Goal: Information Seeking & Learning: Learn about a topic

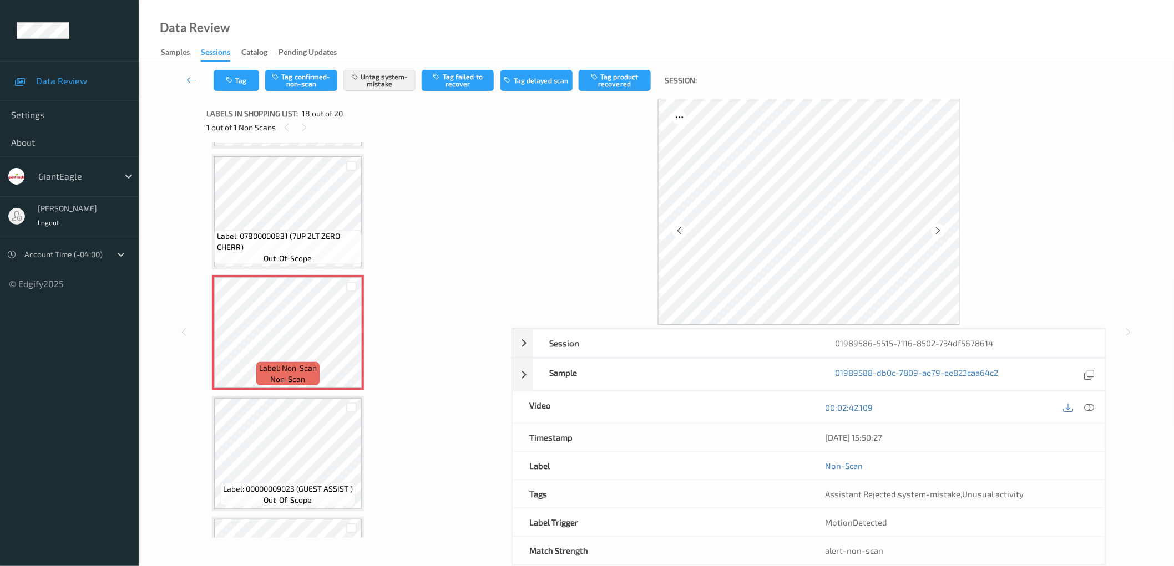
click at [938, 230] on icon at bounding box center [938, 231] width 9 height 10
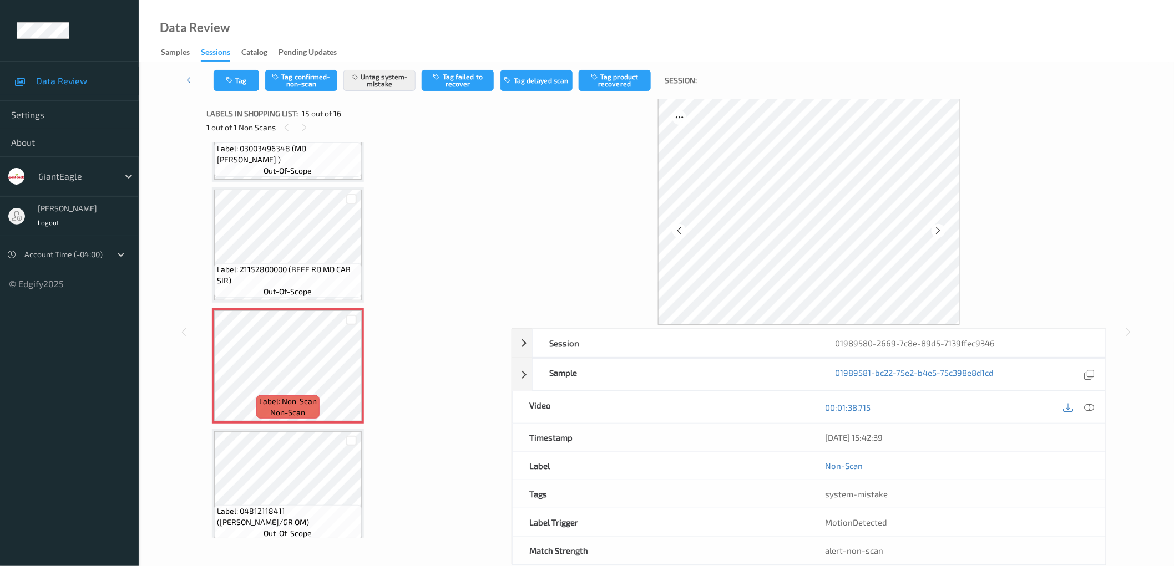
click at [938, 230] on icon at bounding box center [938, 231] width 9 height 10
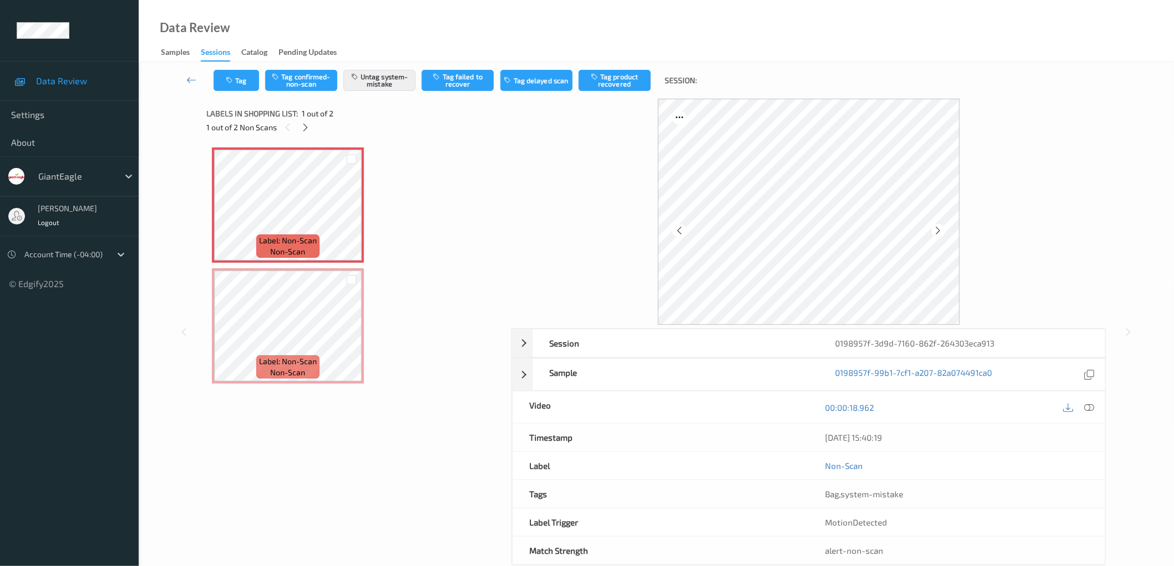
click at [940, 229] on icon at bounding box center [938, 231] width 9 height 10
click at [1018, 228] on div at bounding box center [809, 212] width 595 height 226
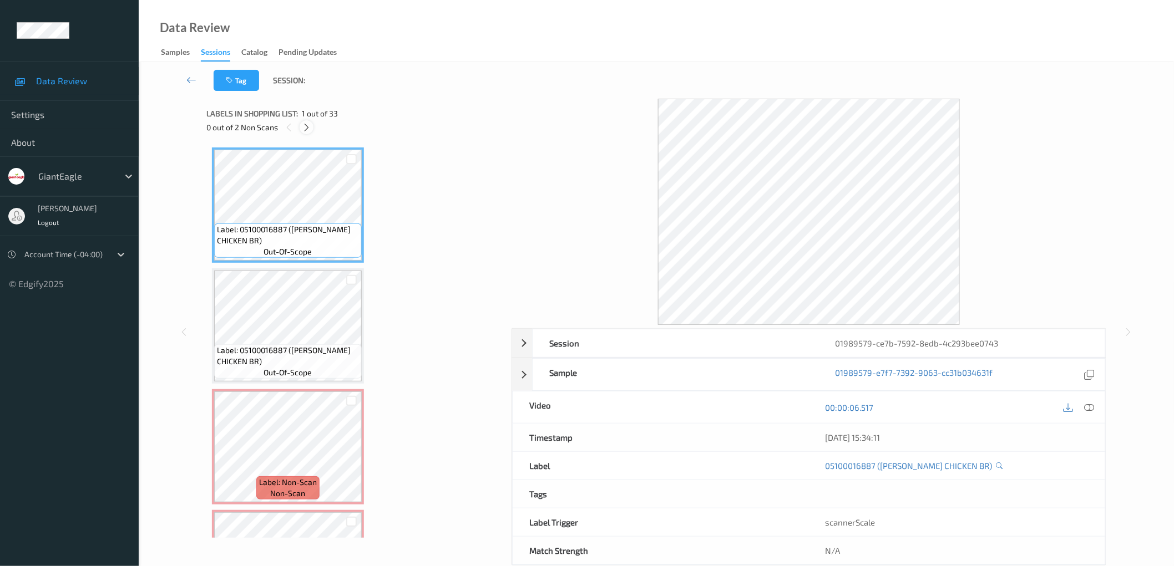
click at [311, 124] on icon at bounding box center [306, 128] width 9 height 10
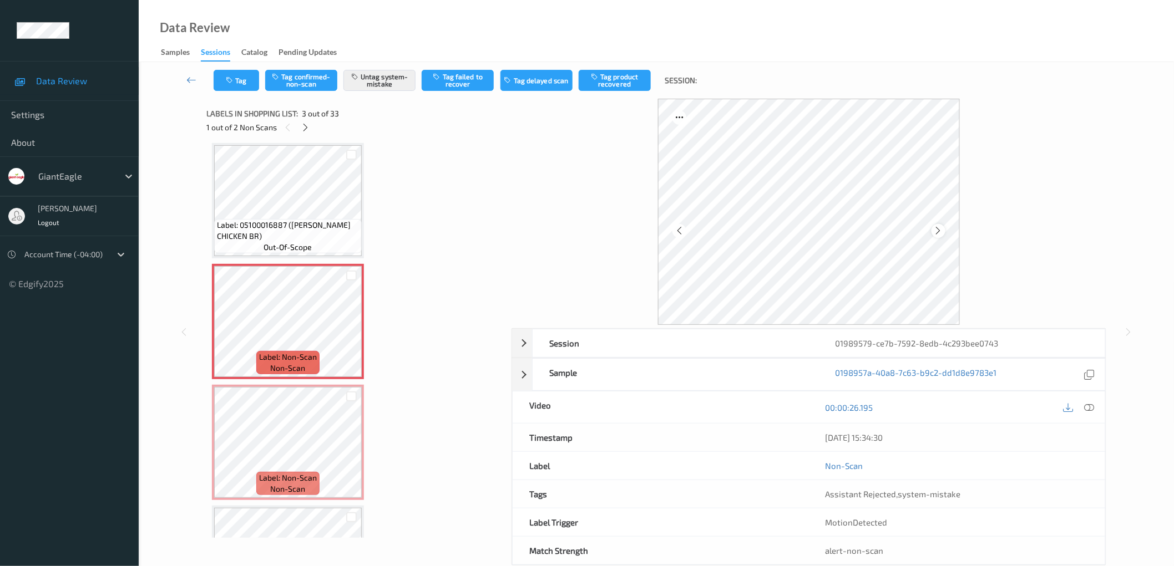
click at [938, 230] on icon at bounding box center [938, 231] width 9 height 10
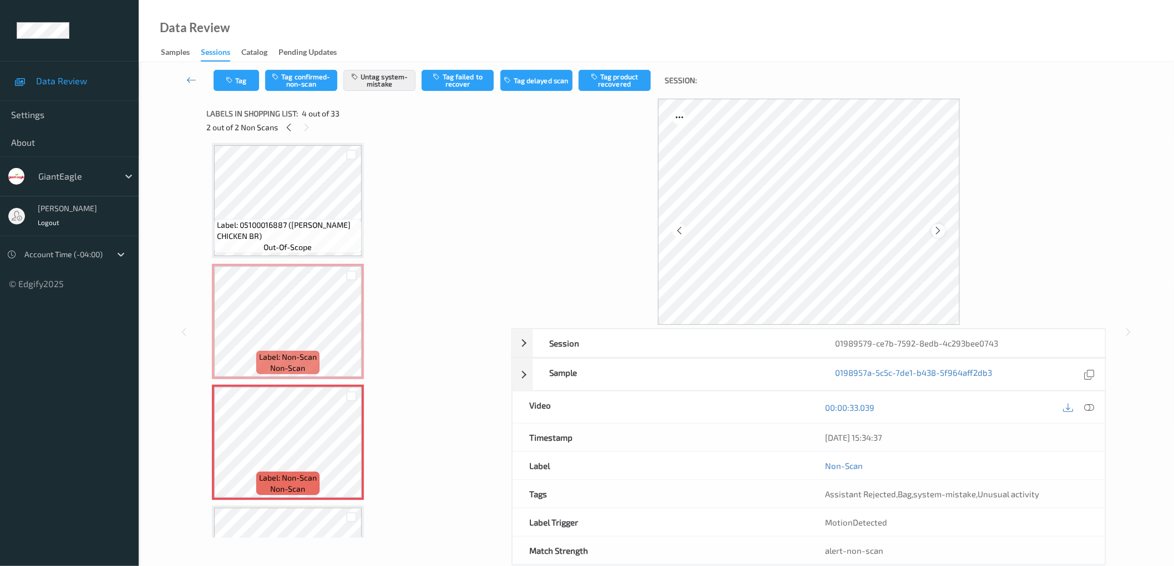
click at [939, 231] on icon at bounding box center [938, 231] width 9 height 10
click at [1029, 227] on div at bounding box center [809, 212] width 595 height 226
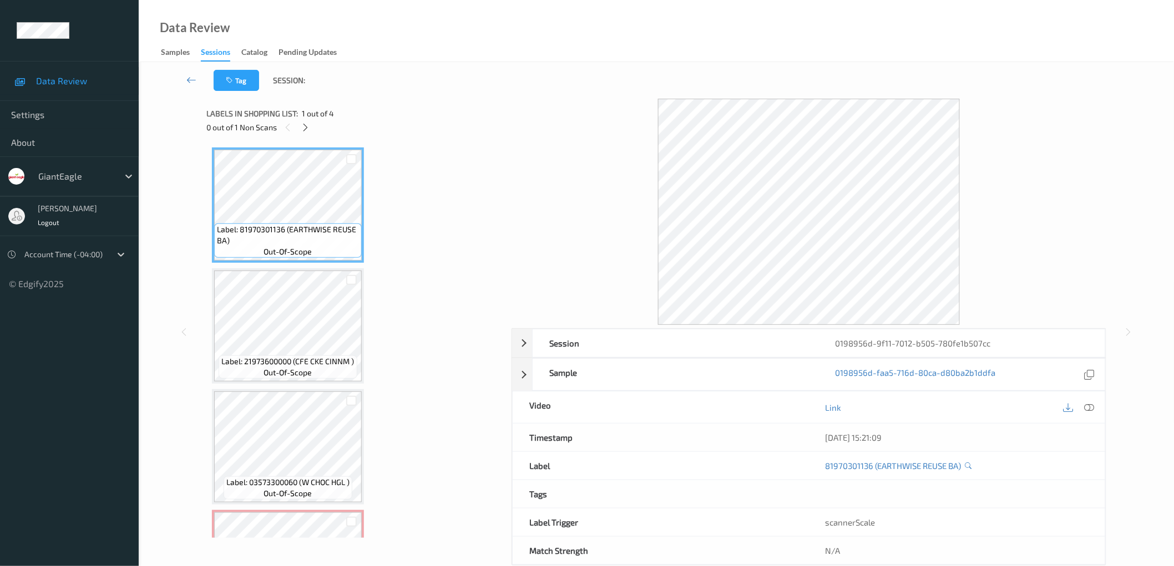
click at [427, 209] on div "Label: 81970301136 (EARTHWISE REUSE BA) out-of-scope Label: 21973600000 (CFE CK…" at bounding box center [355, 387] width 286 height 478
click at [304, 125] on icon at bounding box center [305, 128] width 9 height 10
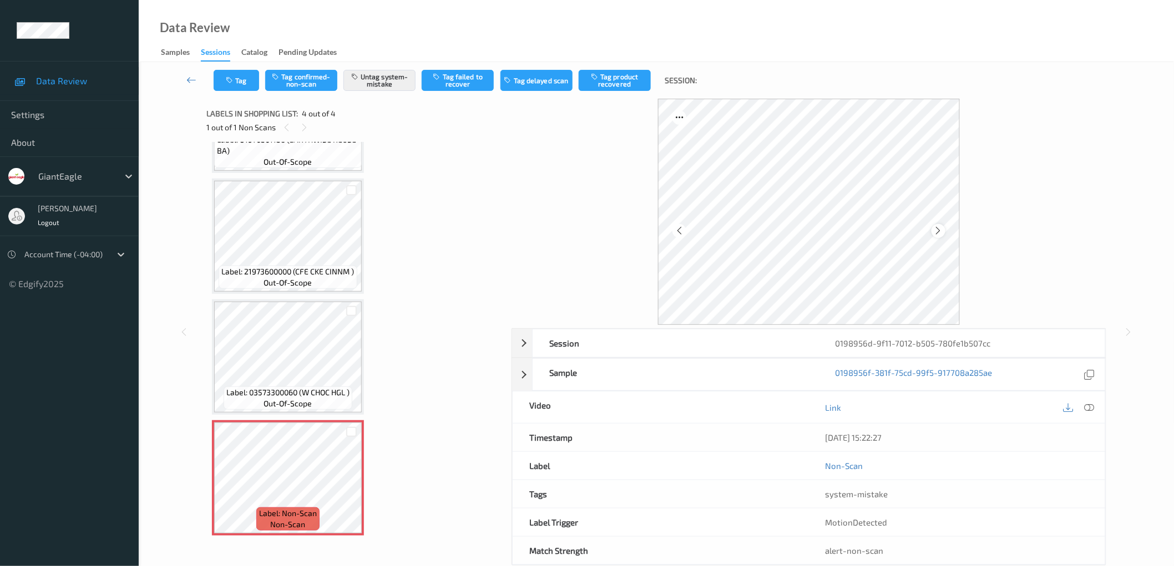
click at [939, 229] on icon at bounding box center [938, 231] width 9 height 10
click at [1076, 226] on div at bounding box center [809, 212] width 595 height 226
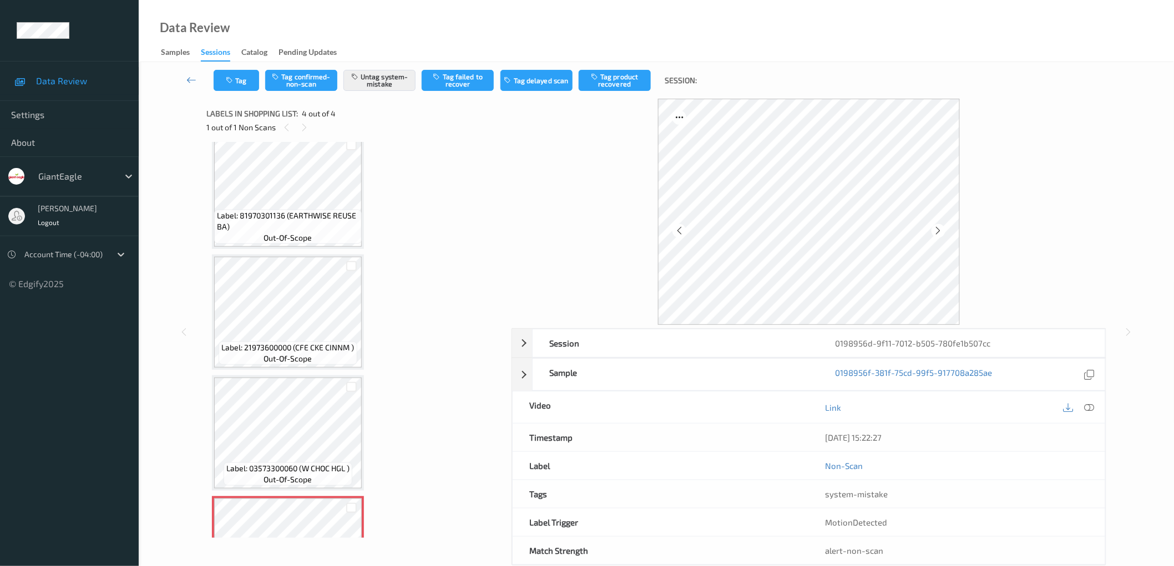
scroll to position [0, 0]
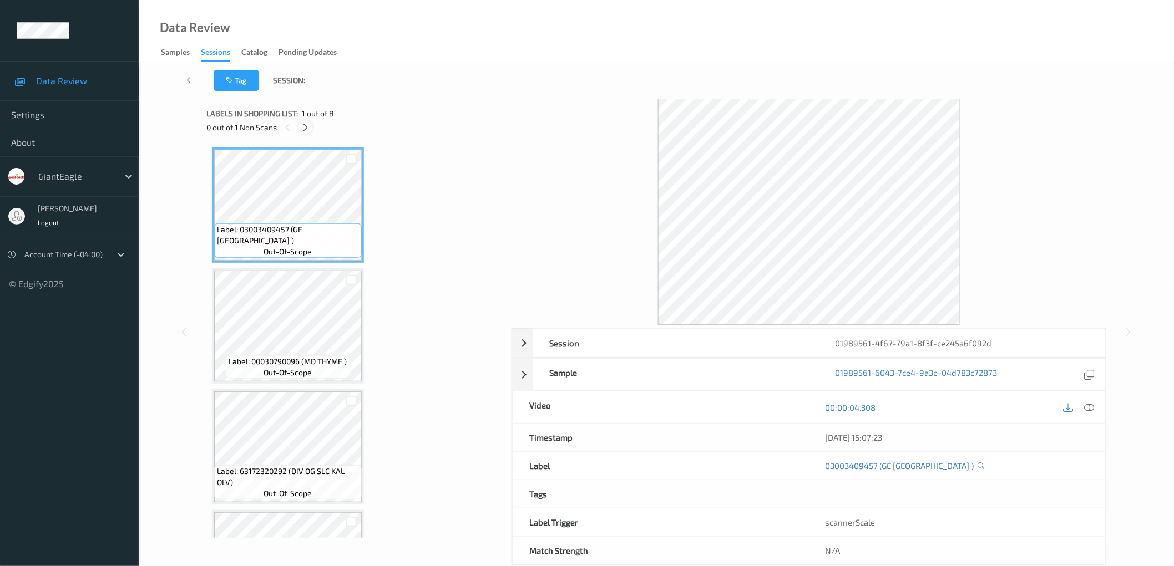
click at [304, 132] on div at bounding box center [305, 127] width 14 height 14
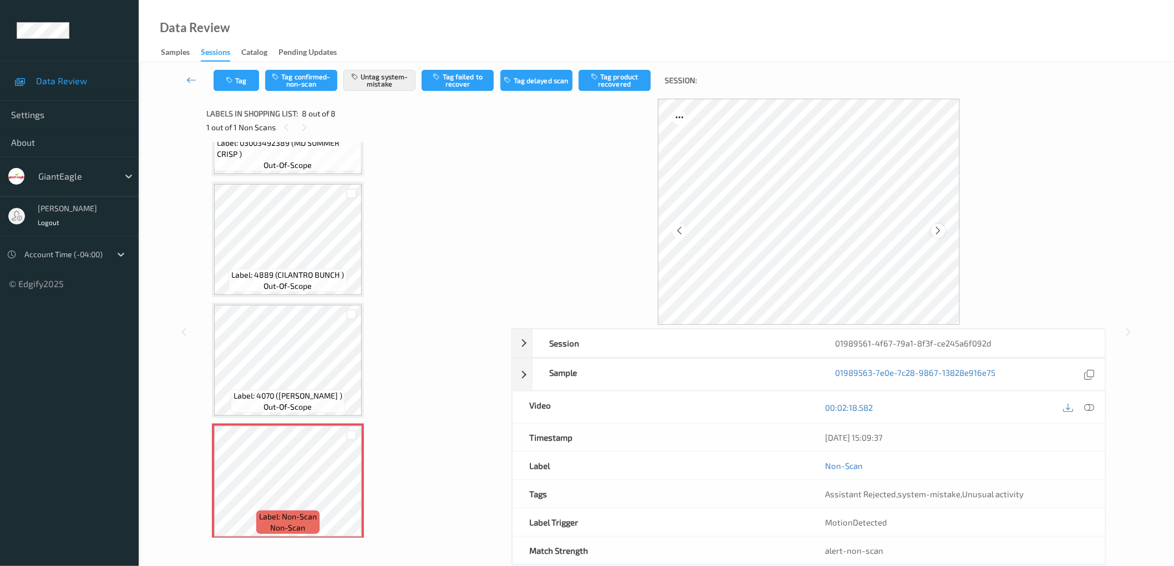
click at [938, 227] on icon at bounding box center [938, 231] width 9 height 10
click at [1039, 235] on div at bounding box center [809, 212] width 595 height 226
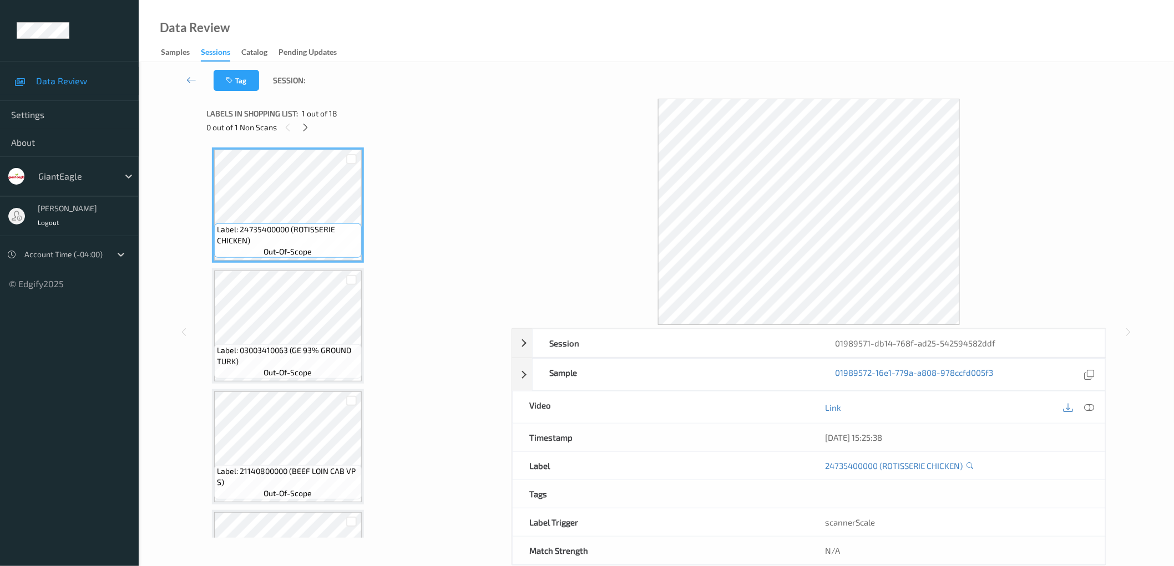
click at [310, 125] on icon at bounding box center [305, 128] width 9 height 10
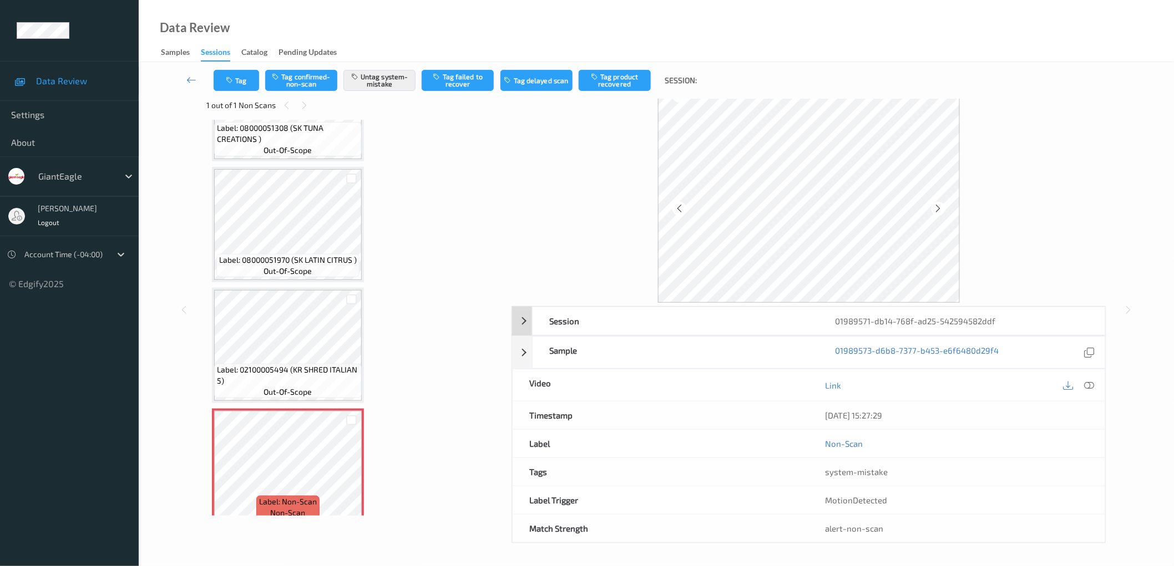
scroll to position [23, 0]
click at [1070, 215] on div at bounding box center [809, 190] width 595 height 226
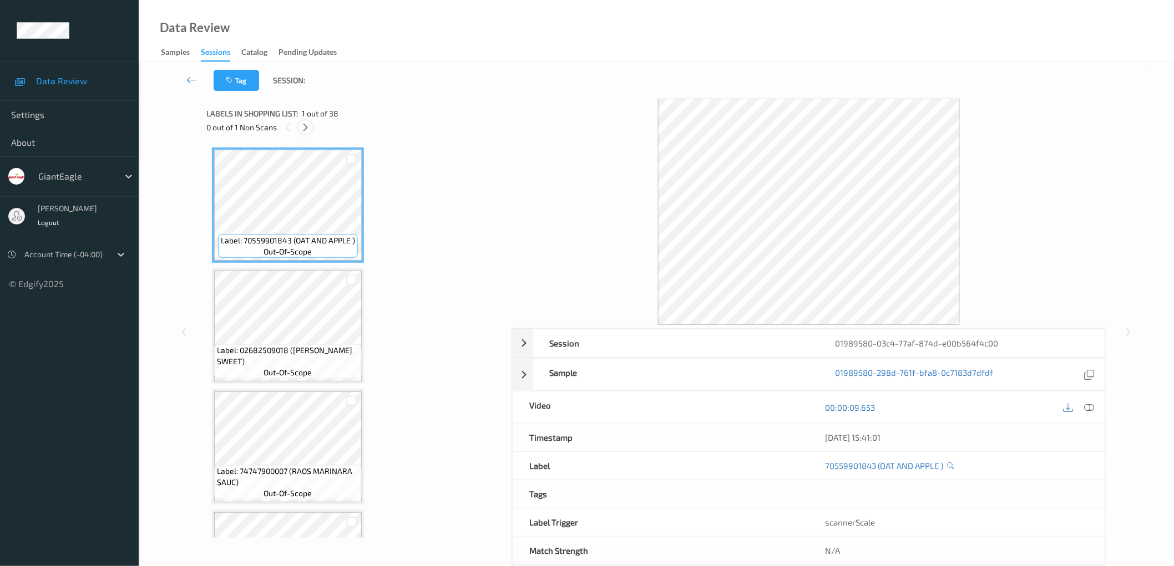
click at [306, 125] on icon at bounding box center [305, 128] width 9 height 10
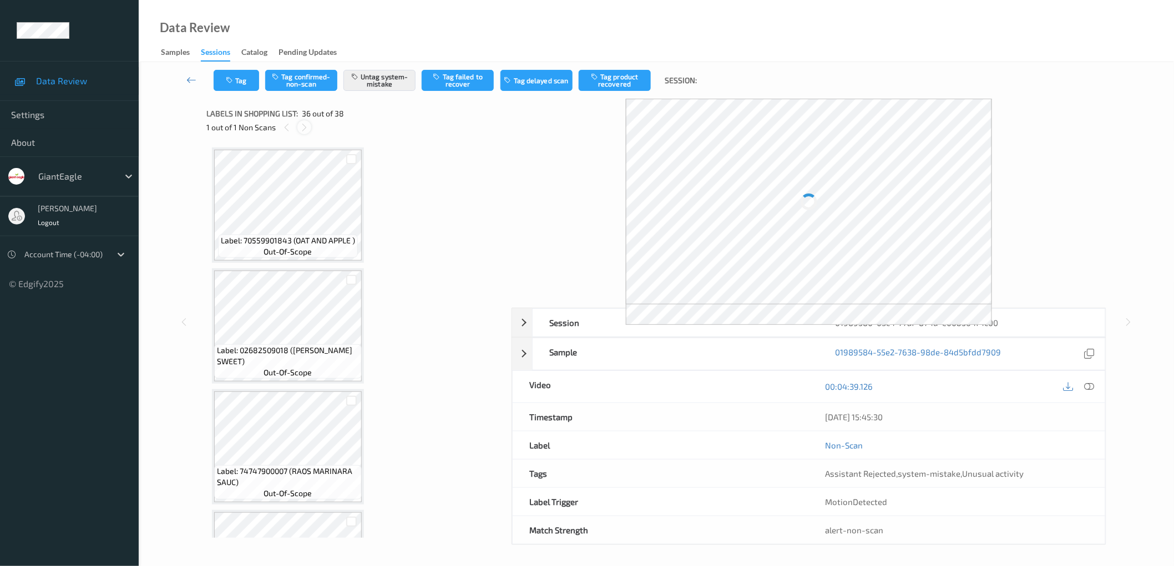
scroll to position [4092, 0]
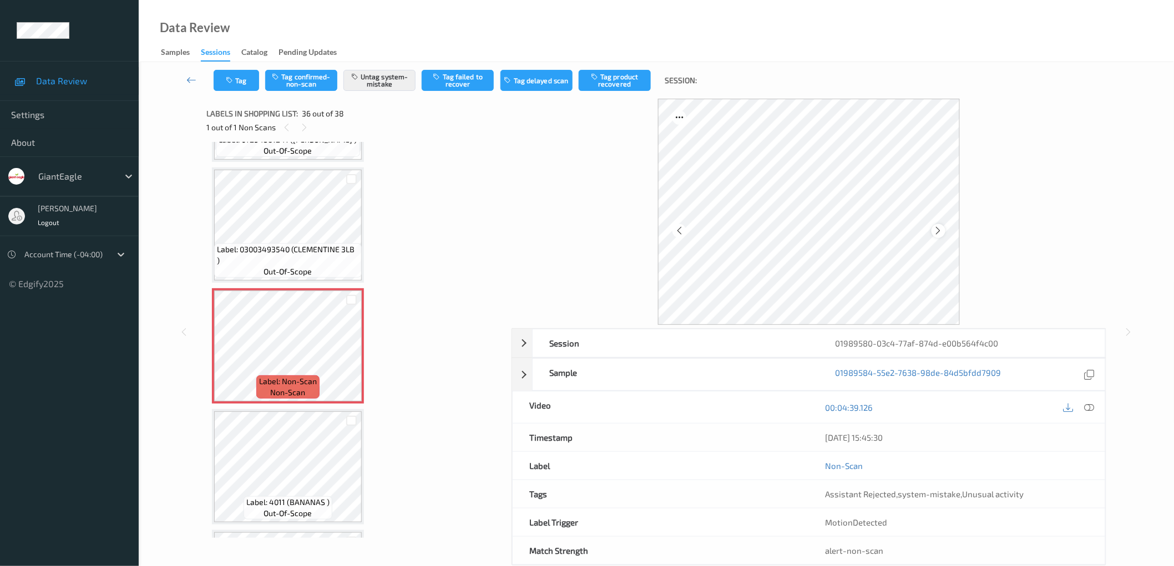
click at [936, 229] on icon at bounding box center [938, 231] width 9 height 10
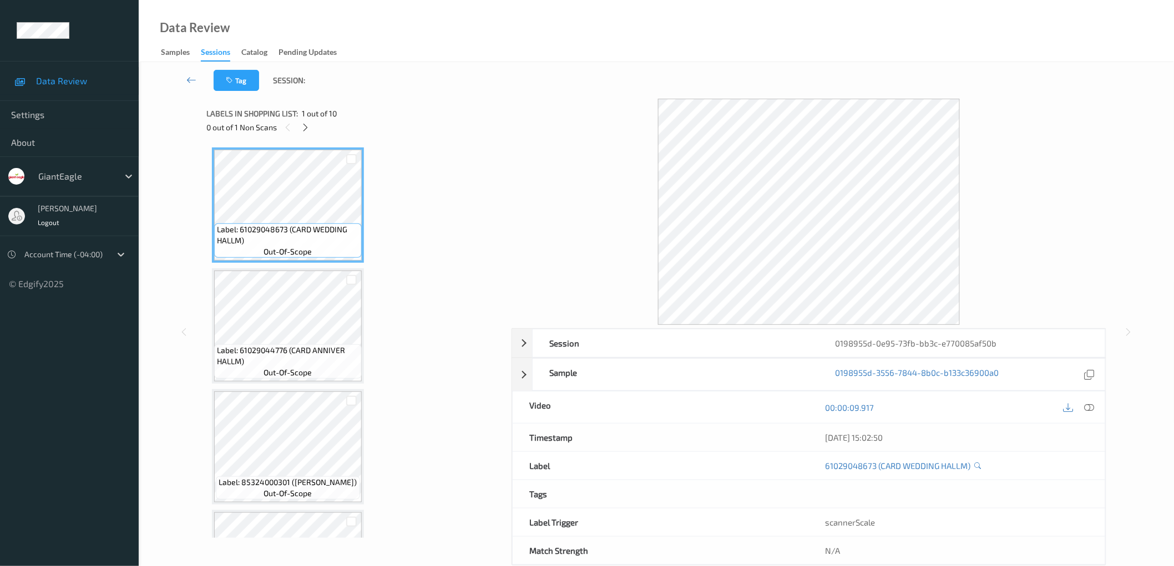
click at [303, 126] on icon at bounding box center [305, 128] width 9 height 10
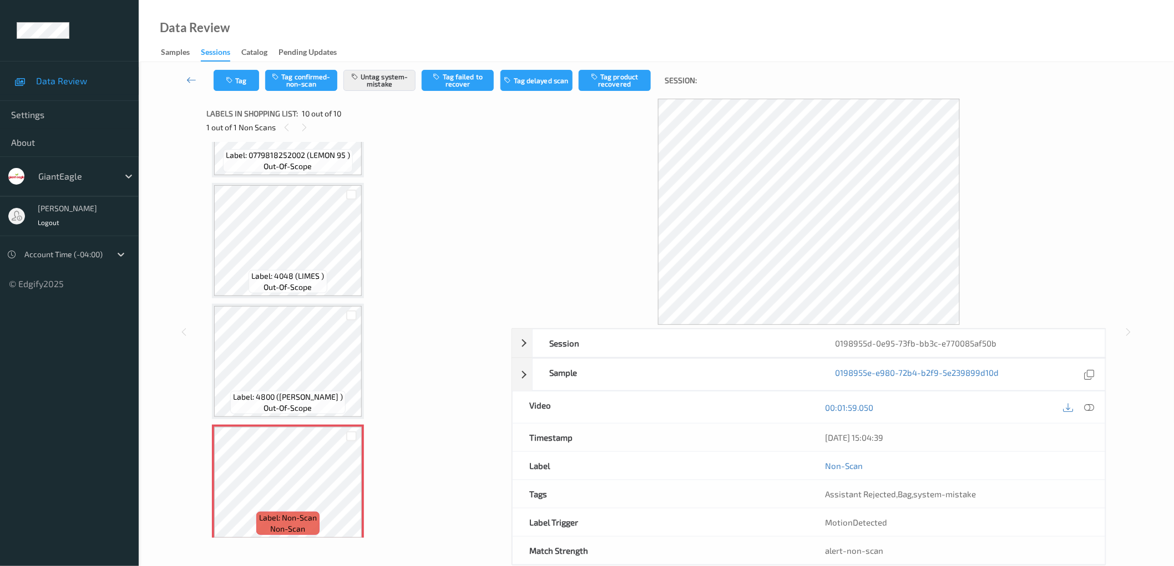
click at [1045, 242] on div at bounding box center [809, 212] width 595 height 226
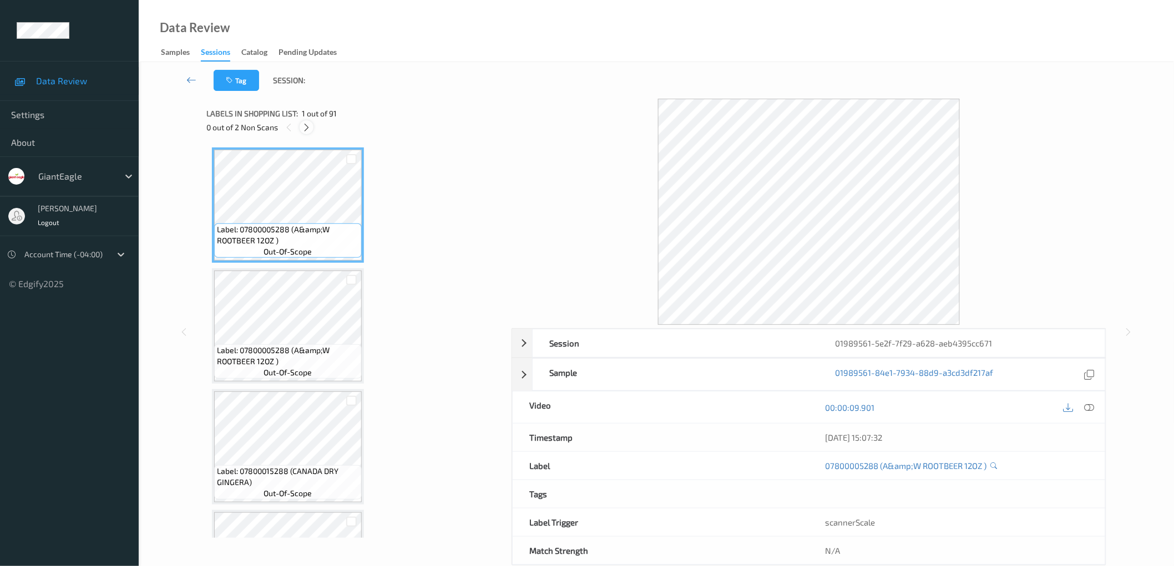
click at [308, 128] on icon at bounding box center [306, 128] width 9 height 10
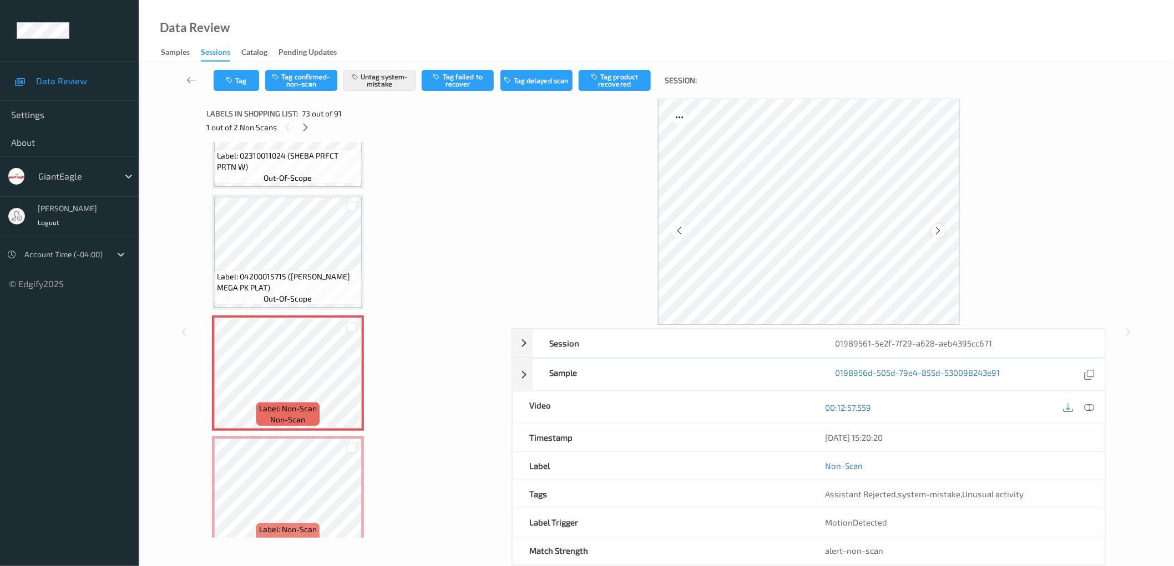
click at [937, 234] on icon at bounding box center [938, 231] width 9 height 10
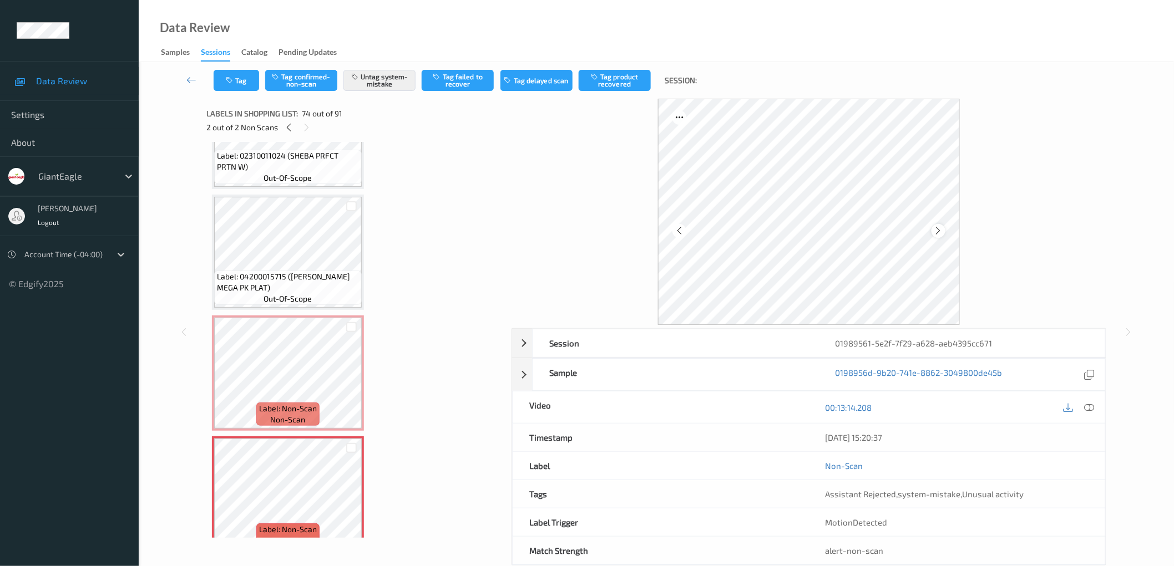
click at [943, 229] on icon at bounding box center [938, 231] width 9 height 10
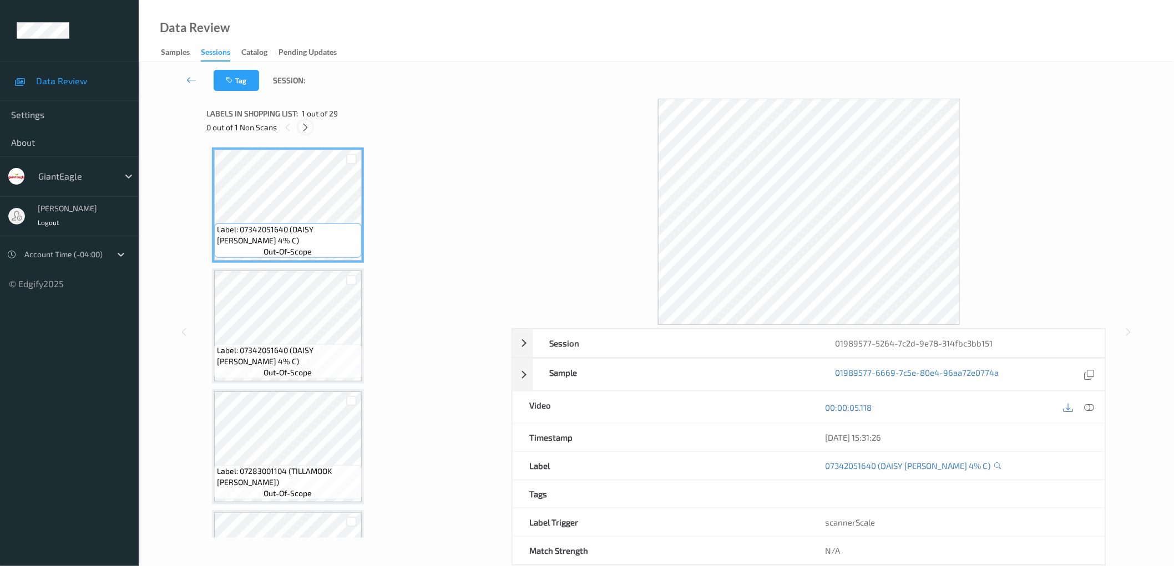
click at [304, 129] on icon at bounding box center [305, 128] width 9 height 10
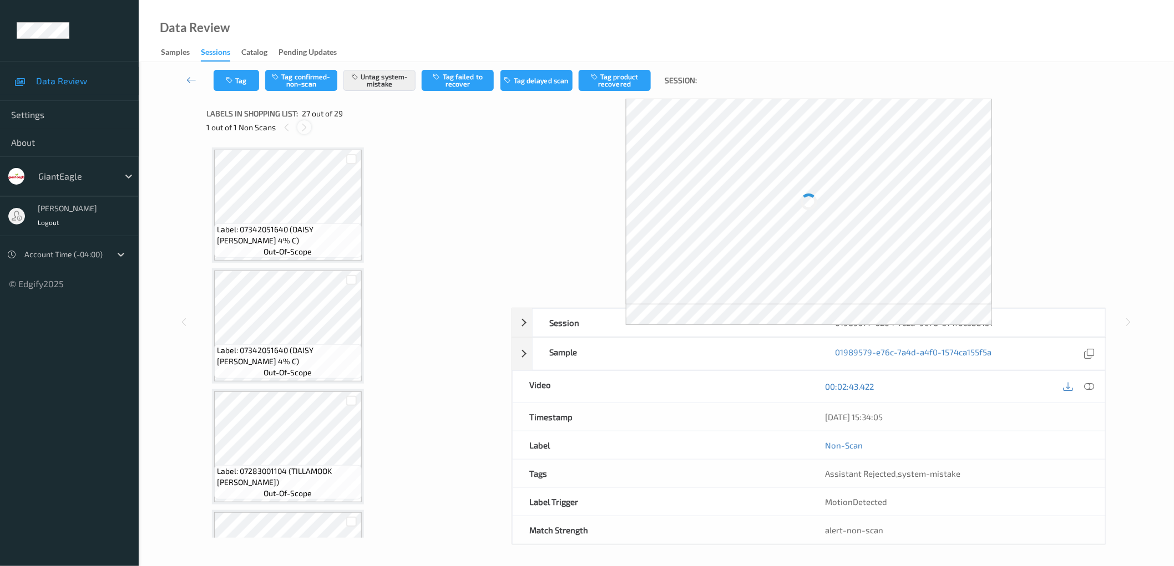
scroll to position [3010, 0]
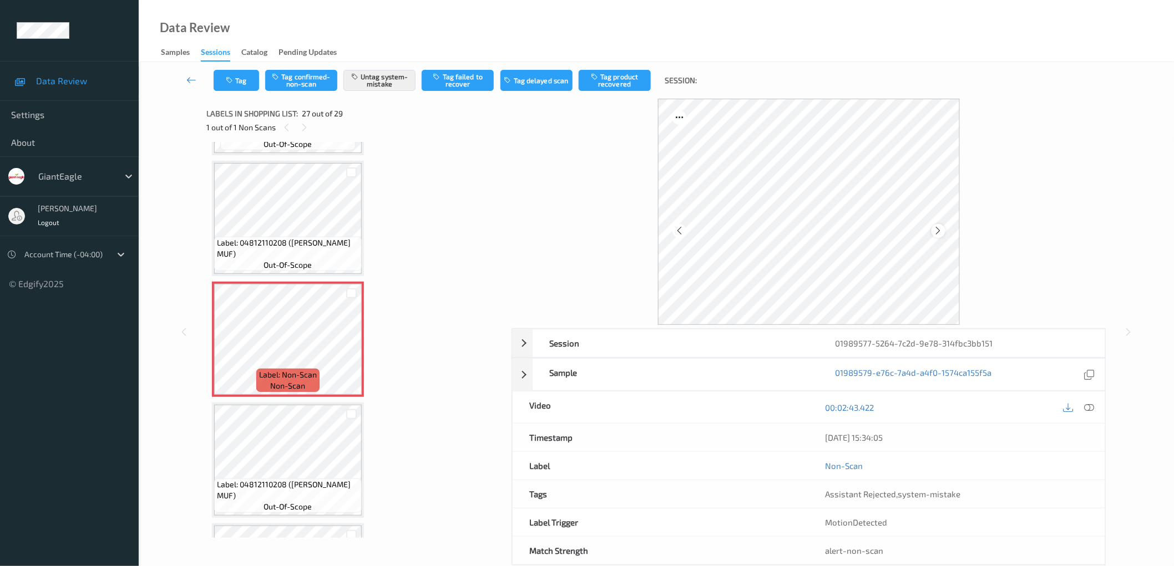
click at [940, 231] on icon at bounding box center [938, 231] width 9 height 10
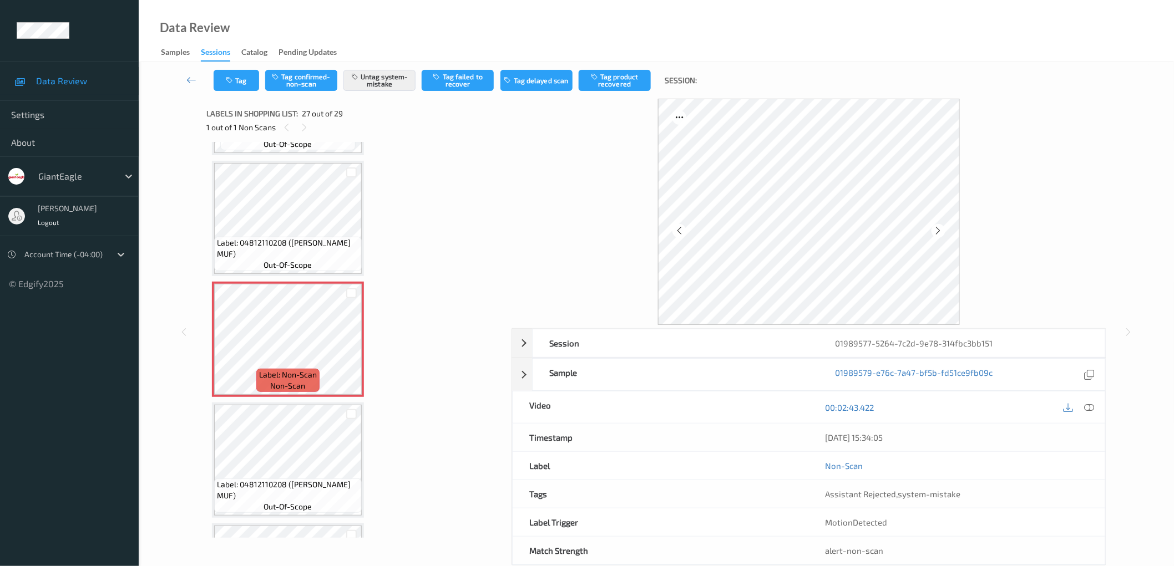
click at [940, 231] on icon at bounding box center [938, 231] width 9 height 10
click at [1034, 221] on div at bounding box center [809, 212] width 595 height 226
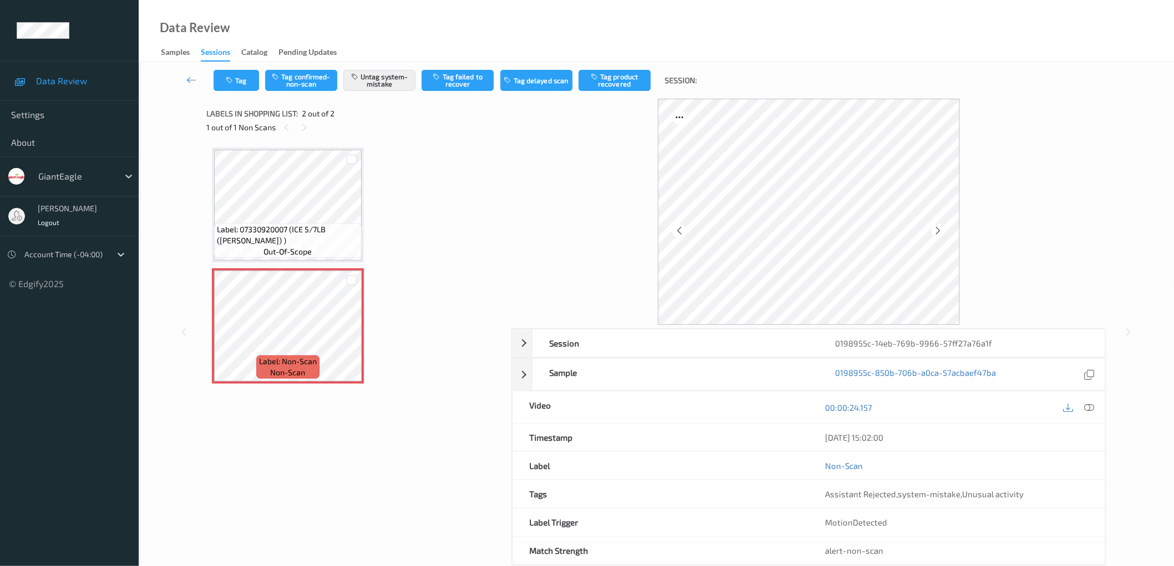
click at [1105, 214] on div at bounding box center [809, 212] width 595 height 226
click at [943, 231] on icon at bounding box center [938, 231] width 9 height 10
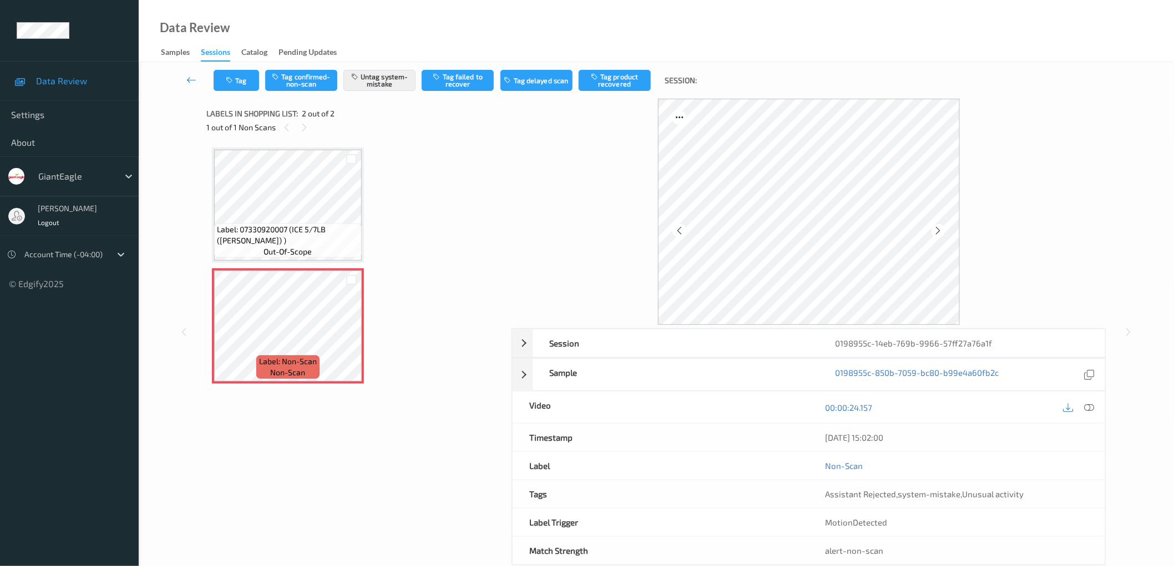
click at [1047, 224] on div at bounding box center [809, 212] width 595 height 226
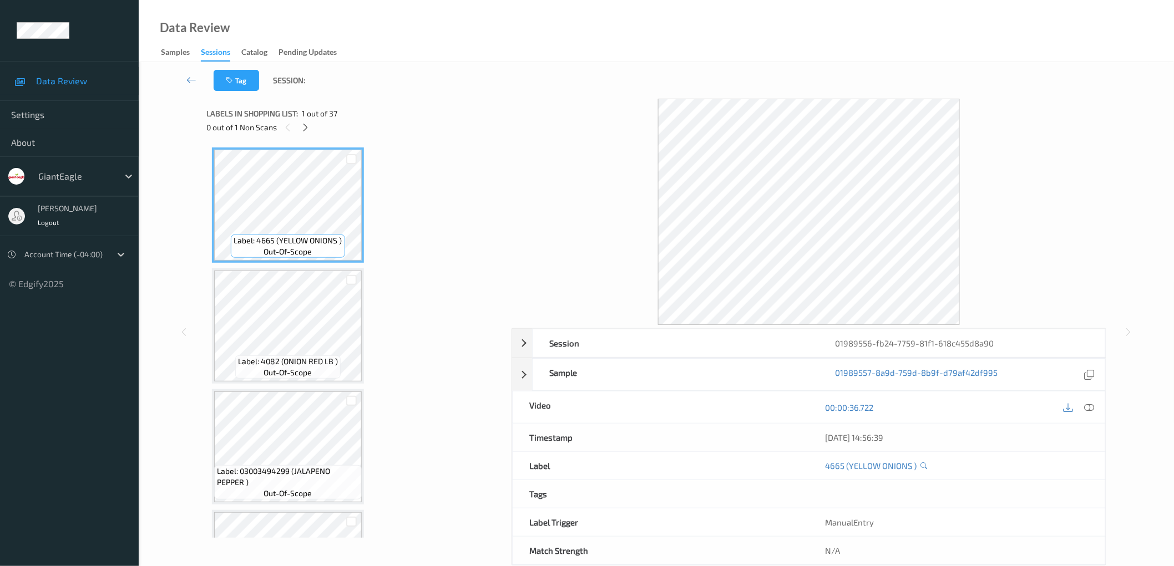
drag, startPoint x: 422, startPoint y: 206, endPoint x: 384, endPoint y: 204, distance: 38.4
click at [307, 128] on icon at bounding box center [305, 128] width 9 height 10
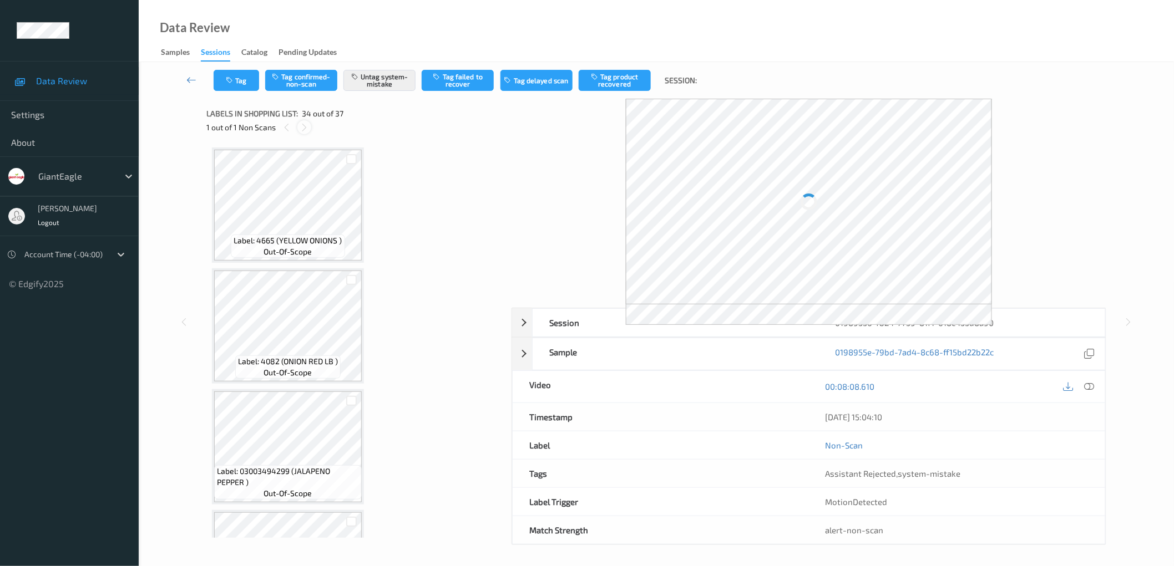
scroll to position [3852, 0]
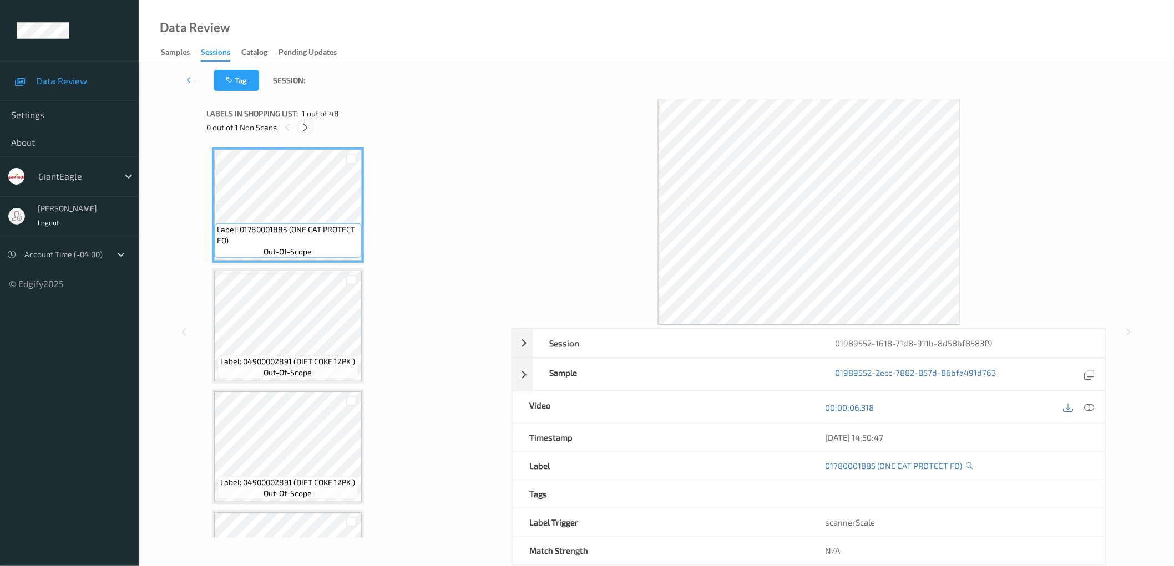
click at [300, 124] on div at bounding box center [305, 127] width 14 height 14
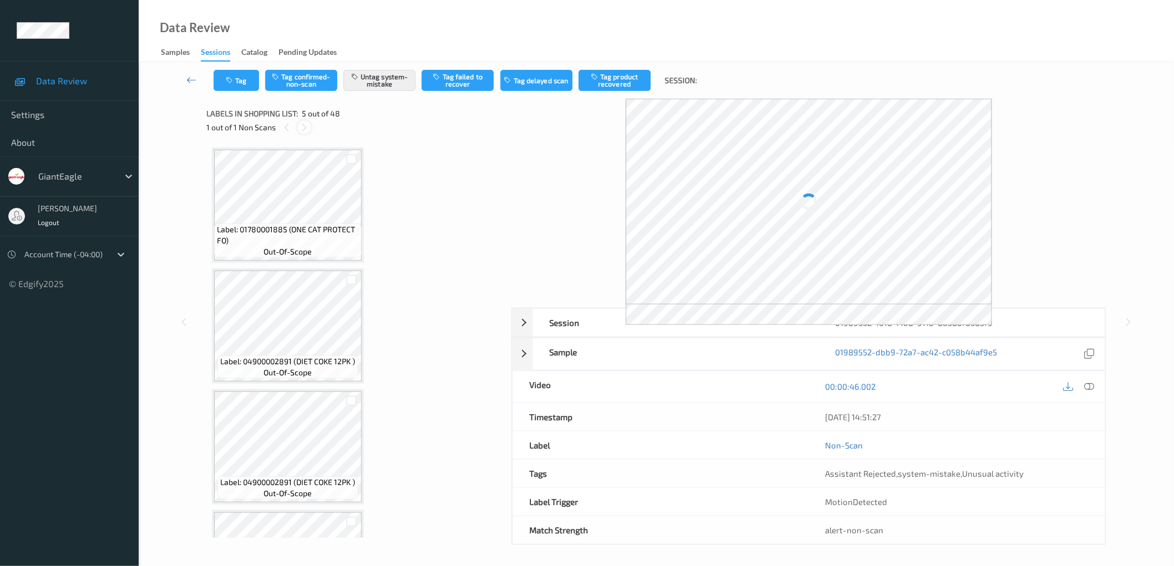
scroll to position [366, 0]
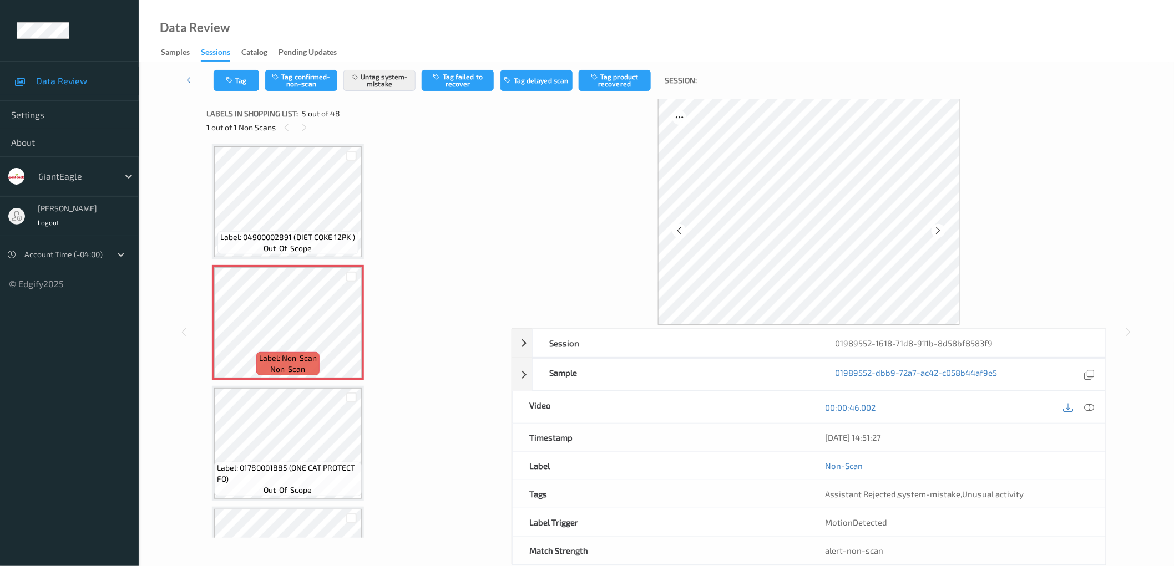
click at [942, 233] on icon at bounding box center [938, 231] width 9 height 10
click at [1013, 226] on div at bounding box center [809, 212] width 595 height 226
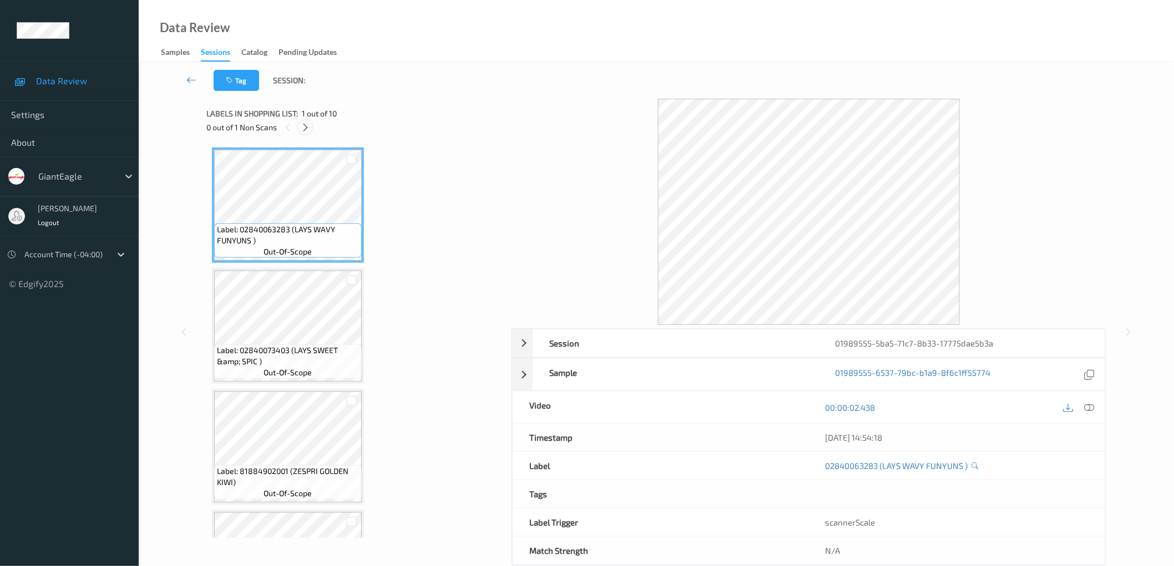
click at [306, 129] on icon at bounding box center [305, 128] width 9 height 10
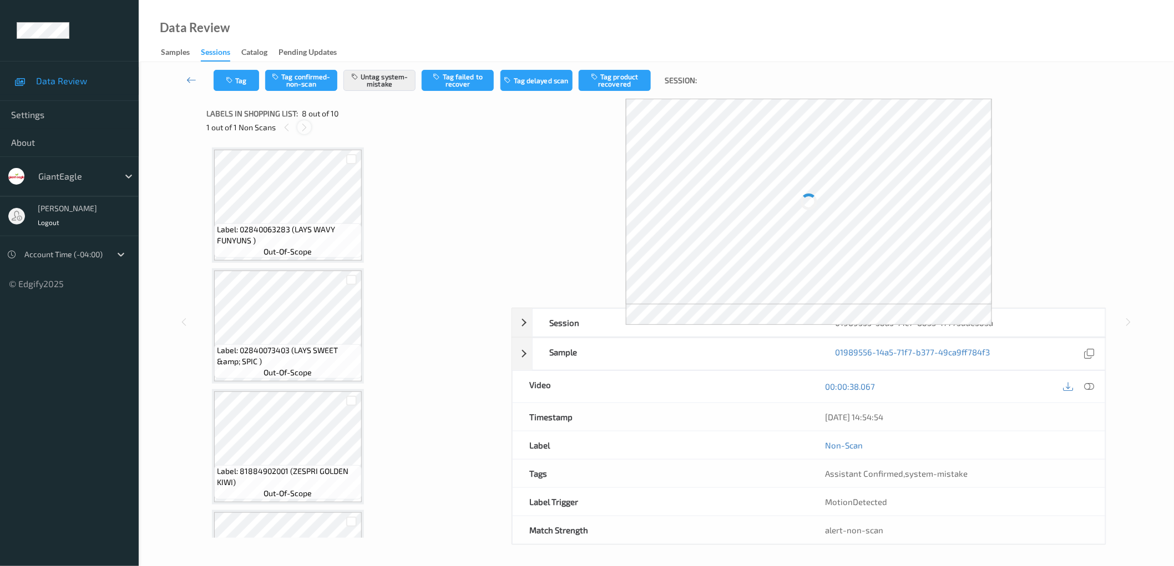
scroll to position [727, 0]
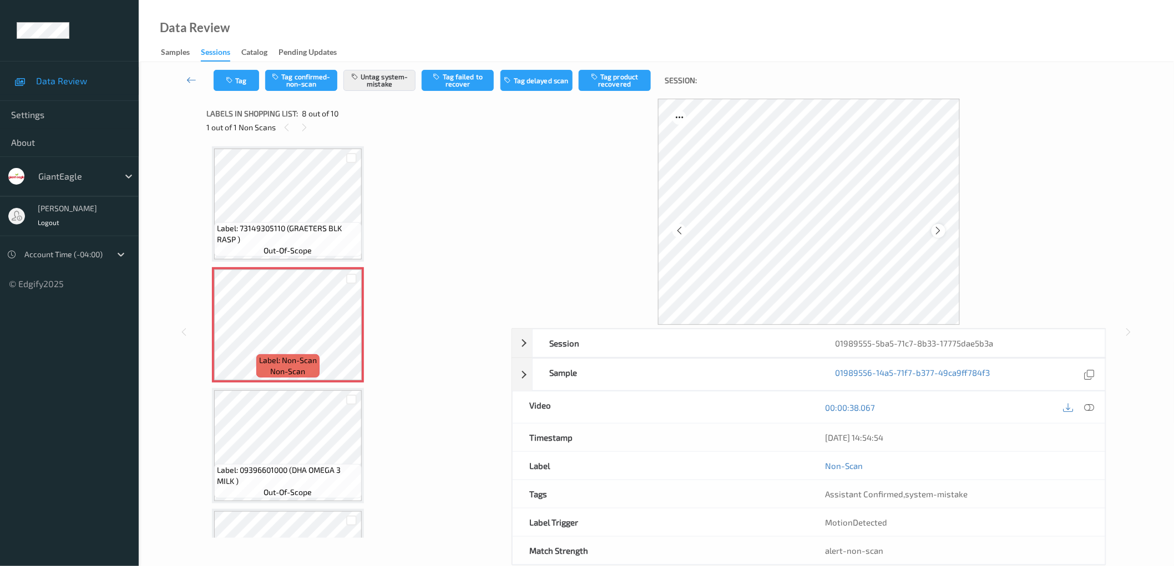
click at [935, 231] on icon at bounding box center [938, 231] width 9 height 10
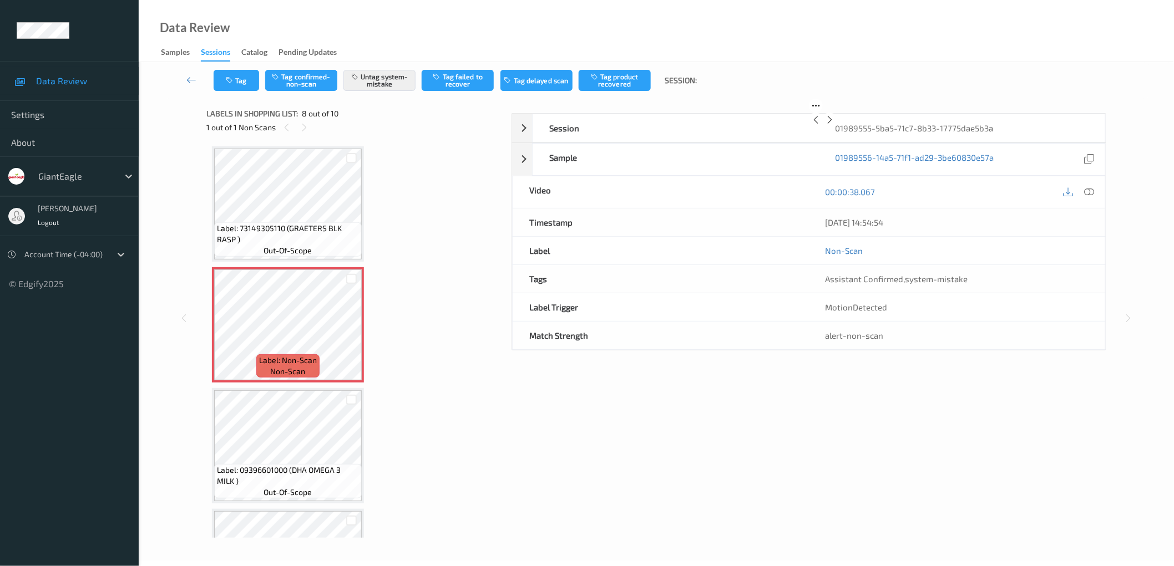
click at [834, 125] on icon at bounding box center [829, 120] width 9 height 10
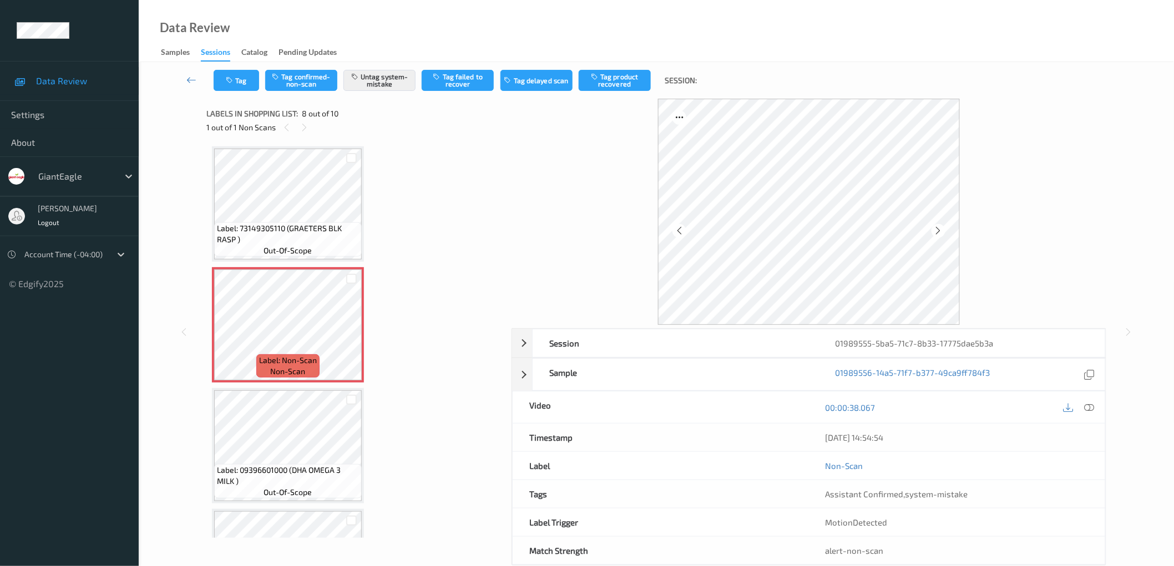
click at [988, 235] on div at bounding box center [809, 212] width 595 height 226
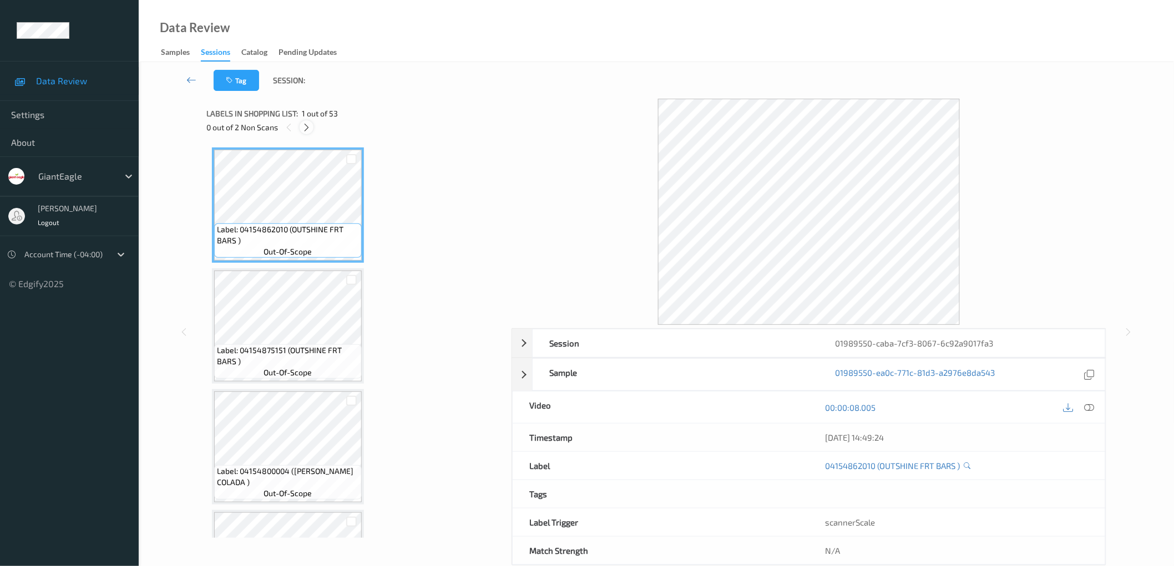
click at [308, 132] on div at bounding box center [307, 127] width 14 height 14
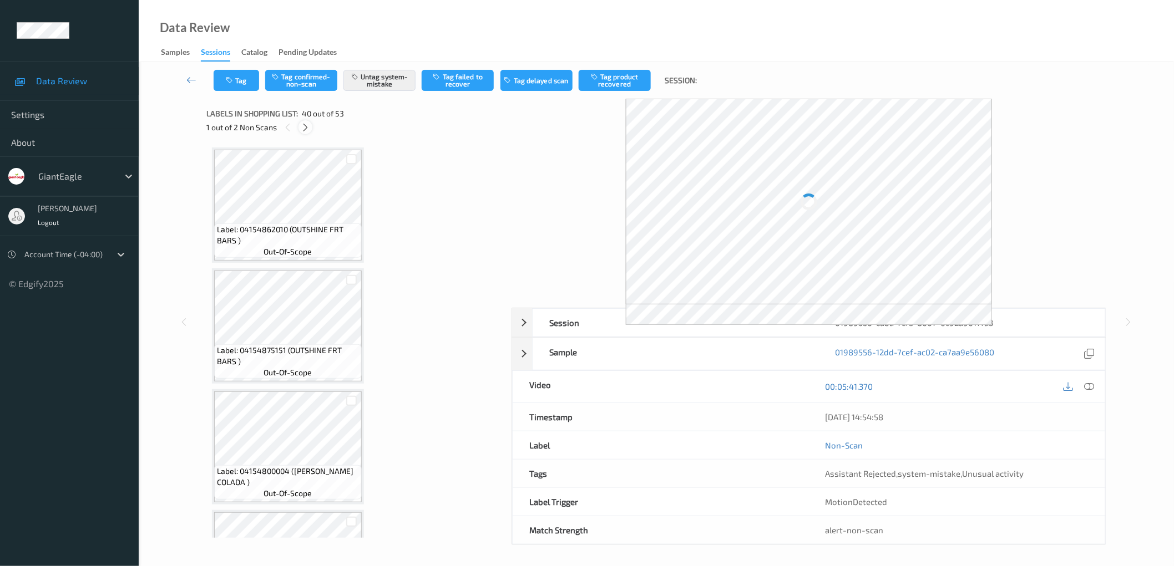
scroll to position [4573, 0]
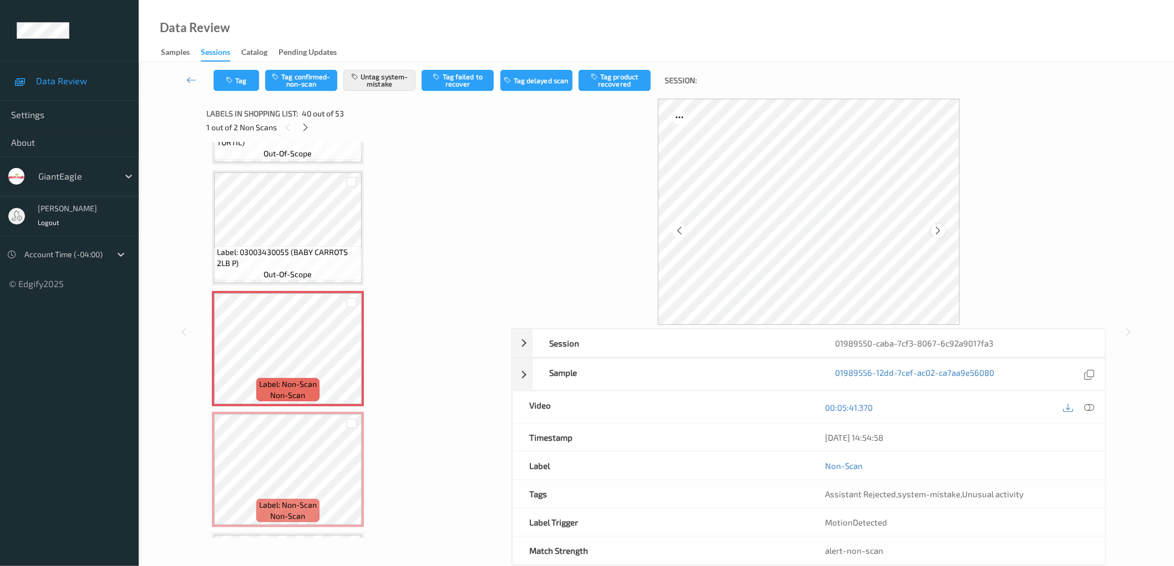
click at [934, 228] on icon at bounding box center [938, 231] width 9 height 10
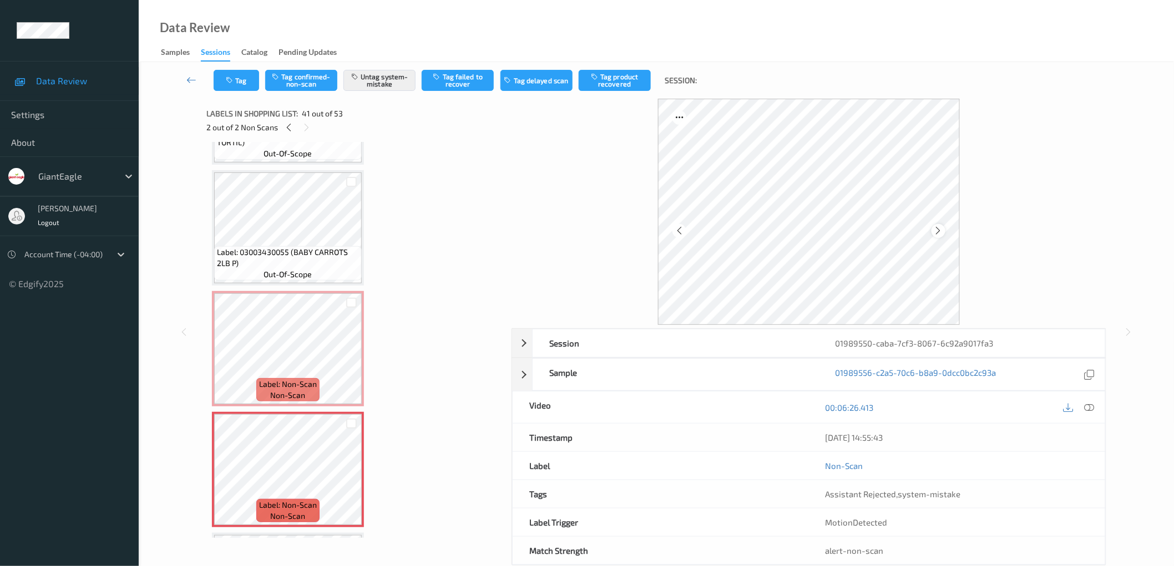
click at [939, 227] on icon at bounding box center [938, 231] width 9 height 10
click at [1033, 237] on div at bounding box center [809, 212] width 595 height 226
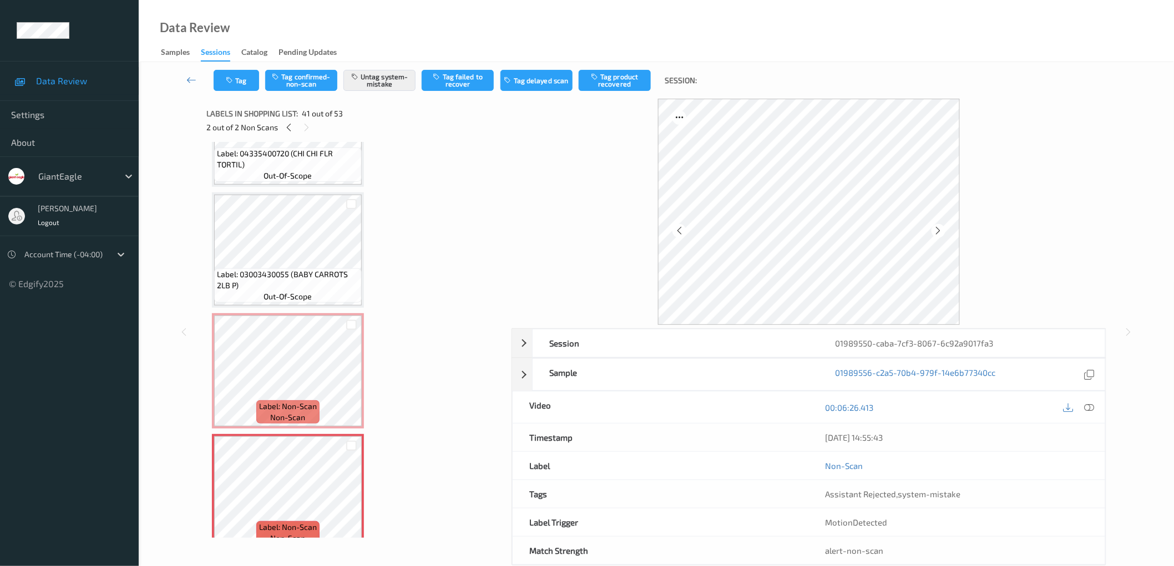
scroll to position [4491, 0]
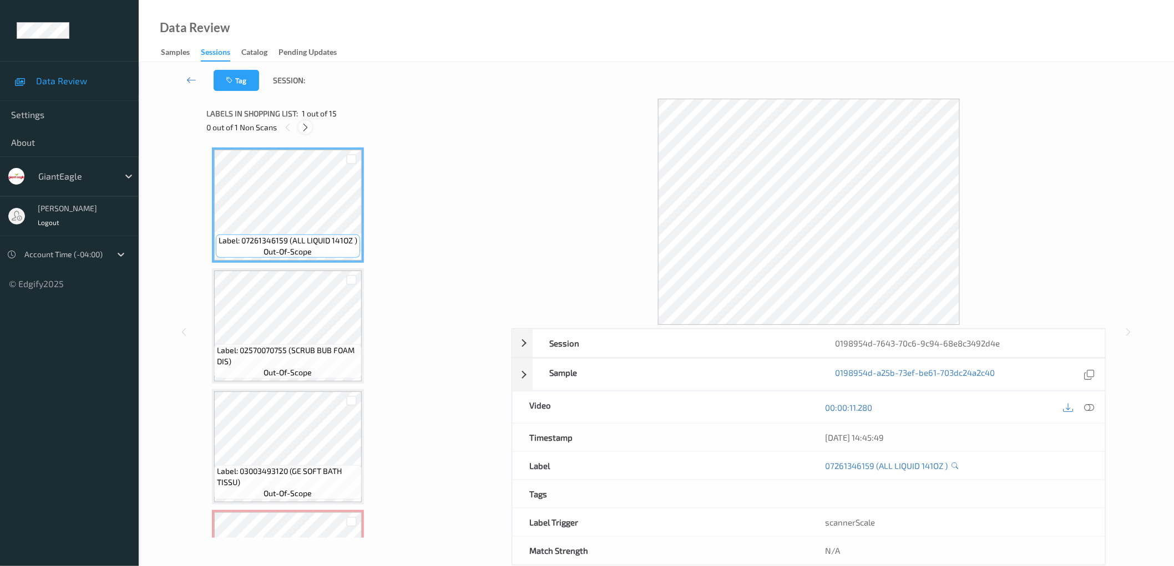
click at [301, 126] on icon at bounding box center [305, 128] width 9 height 10
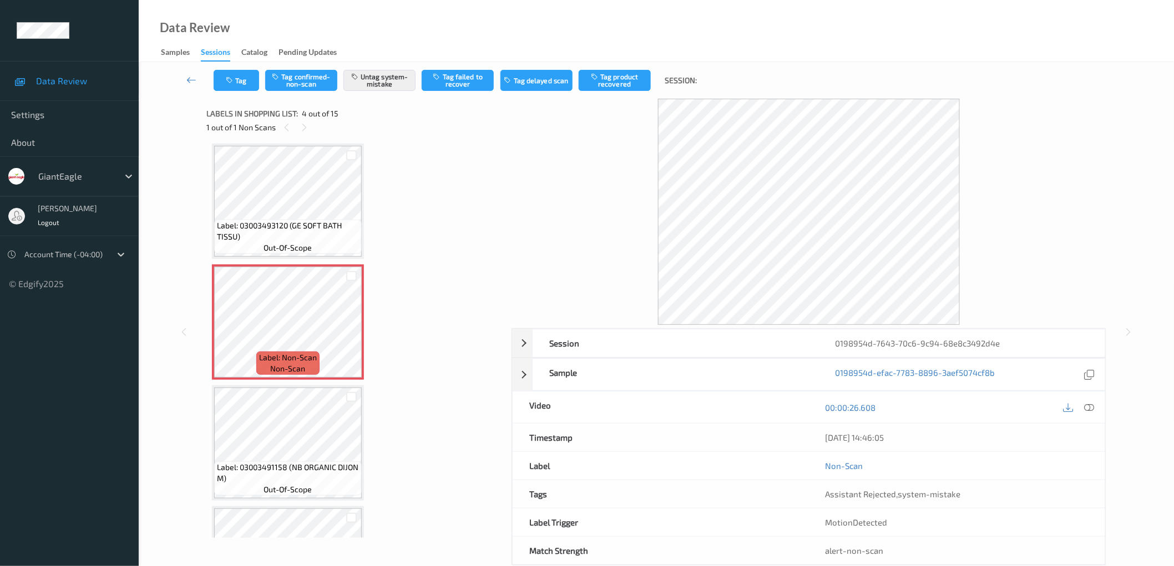
click at [1090, 243] on div at bounding box center [809, 212] width 595 height 226
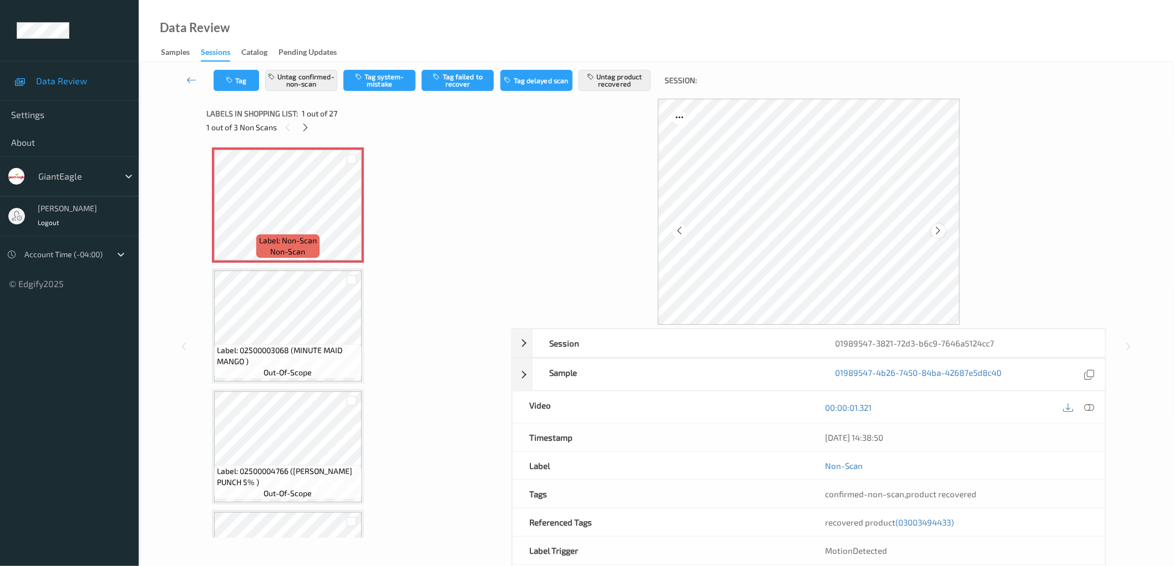
click at [939, 230] on icon at bounding box center [938, 231] width 9 height 10
click at [1064, 224] on div at bounding box center [809, 212] width 595 height 226
click at [305, 129] on icon at bounding box center [305, 128] width 9 height 10
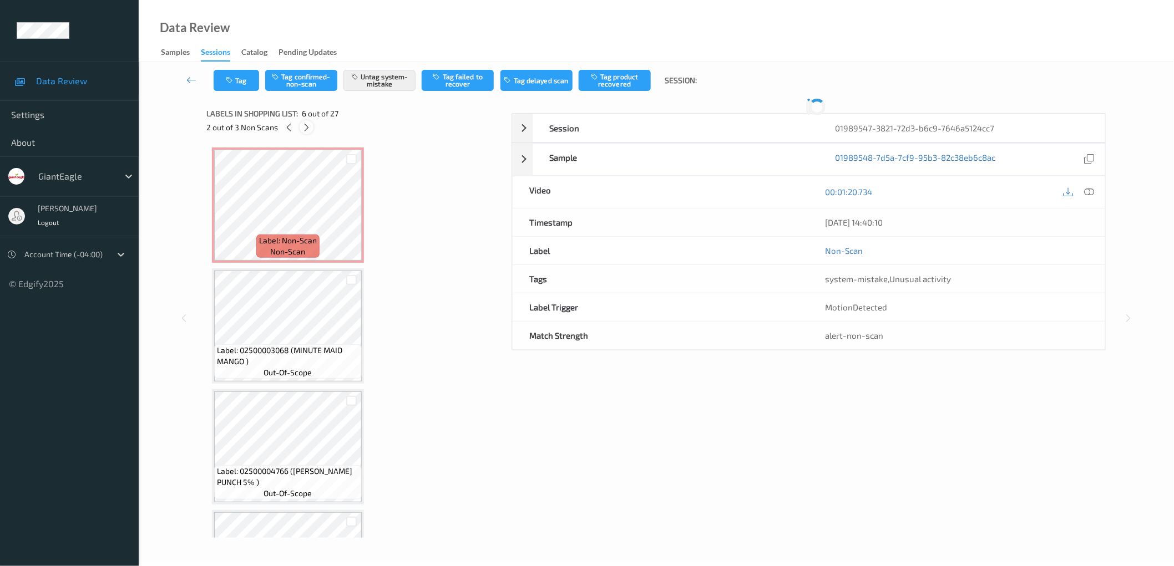
scroll to position [486, 0]
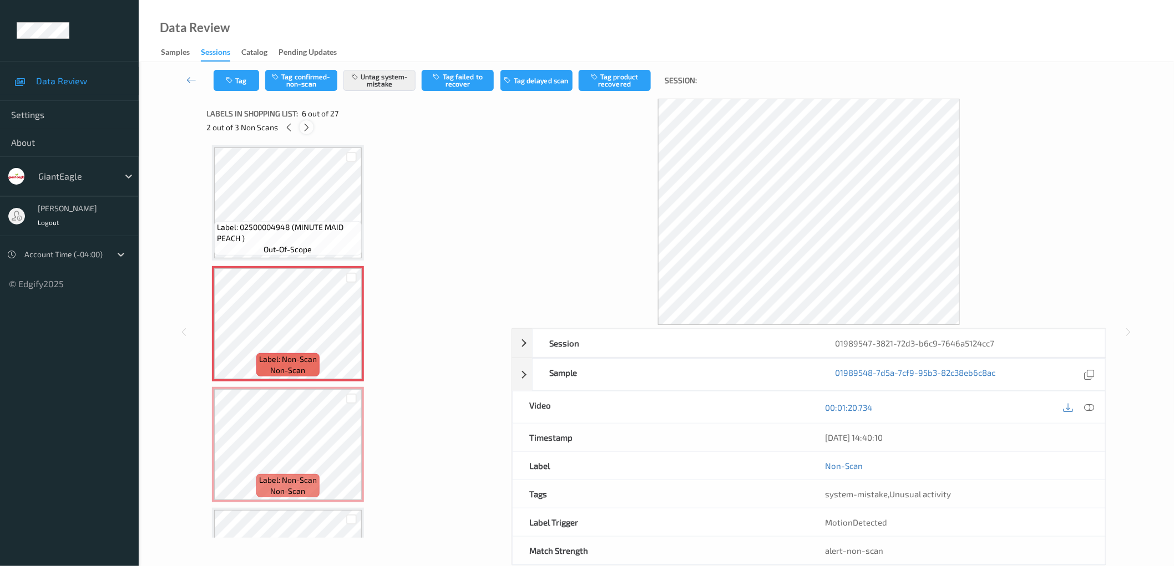
click at [305, 129] on icon at bounding box center [306, 128] width 9 height 10
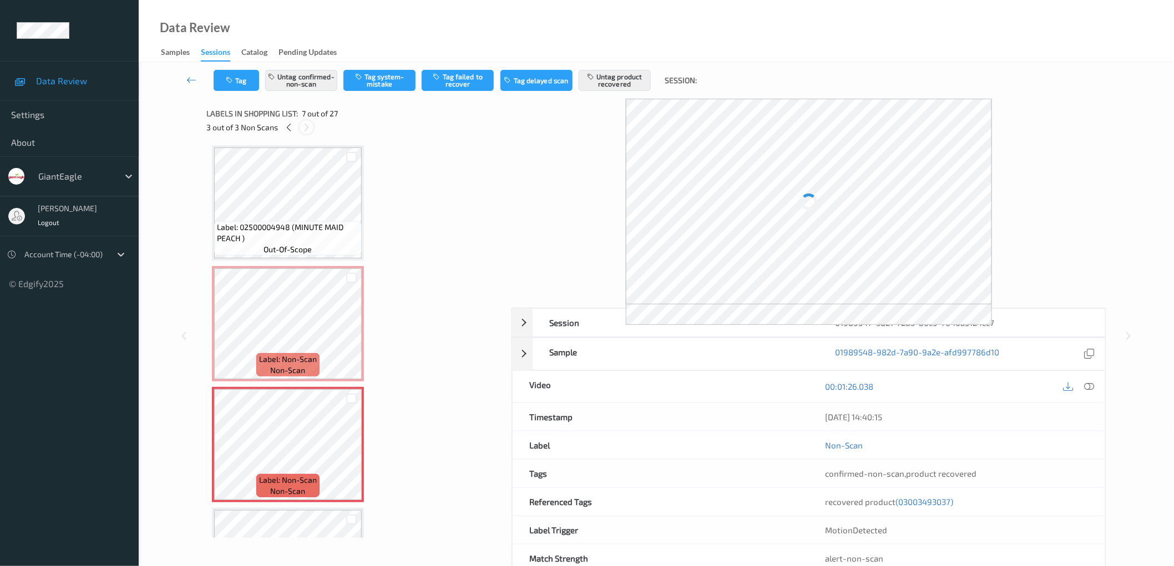
scroll to position [606, 0]
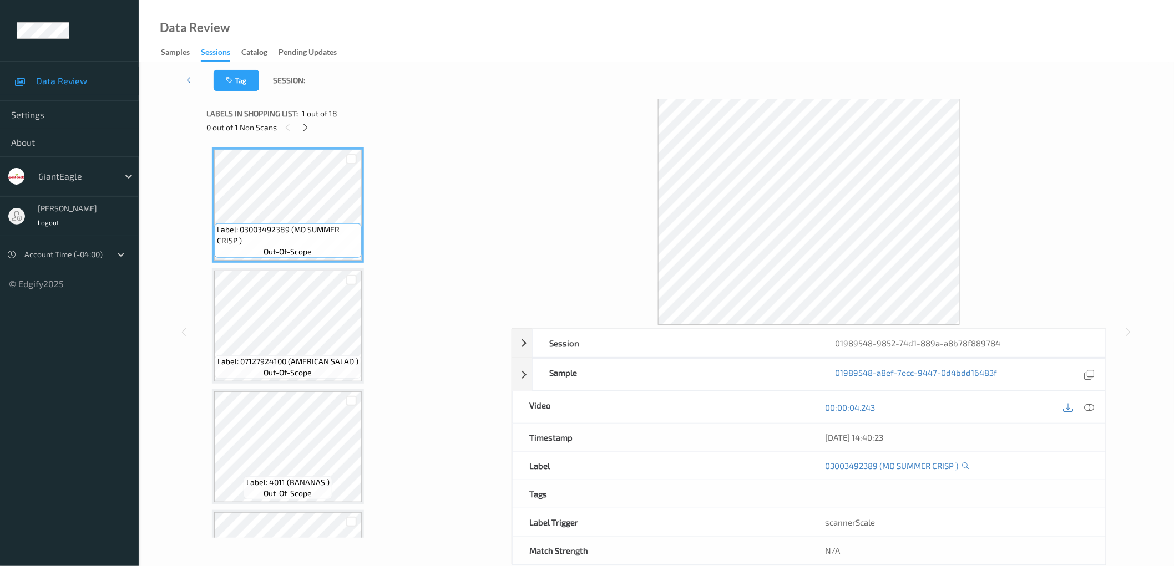
click at [305, 128] on icon at bounding box center [305, 128] width 9 height 10
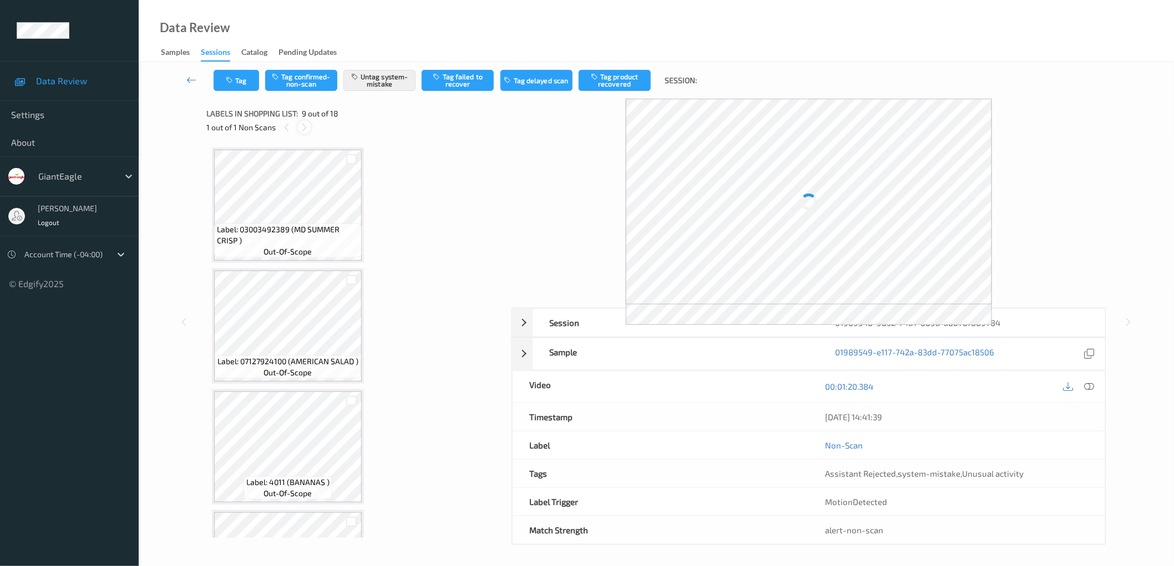
scroll to position [847, 0]
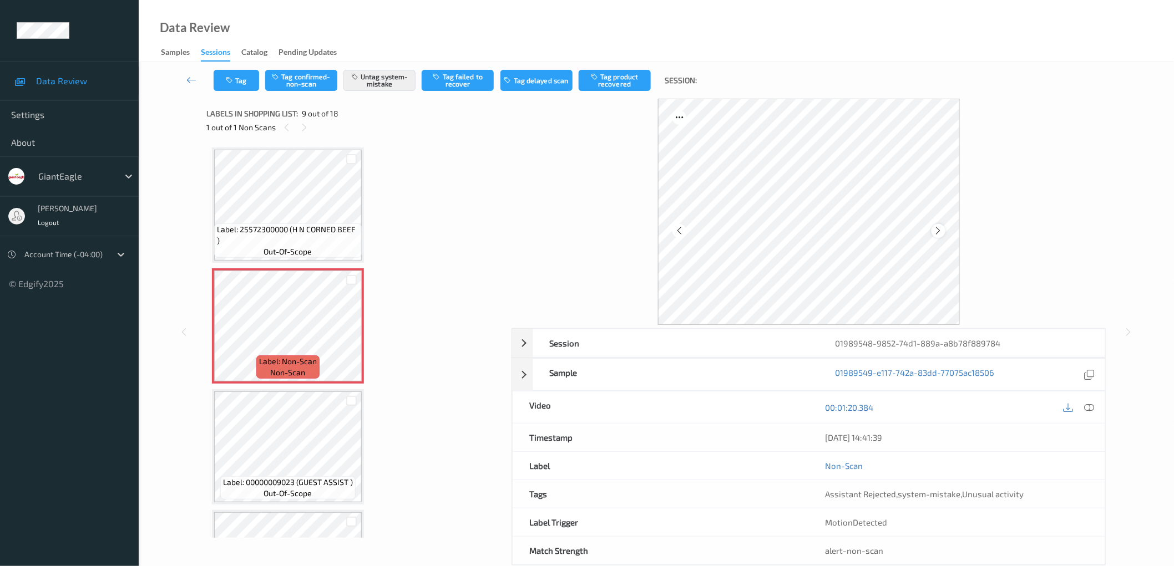
click at [940, 226] on icon at bounding box center [938, 231] width 9 height 10
click at [1043, 233] on div at bounding box center [809, 212] width 595 height 226
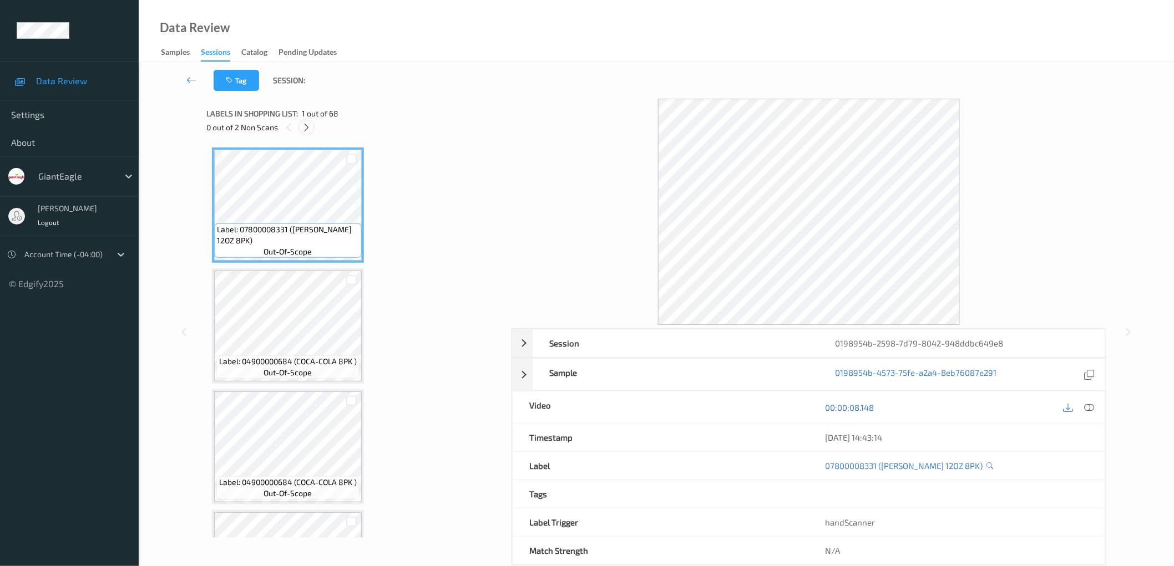
click at [311, 130] on icon at bounding box center [306, 128] width 9 height 10
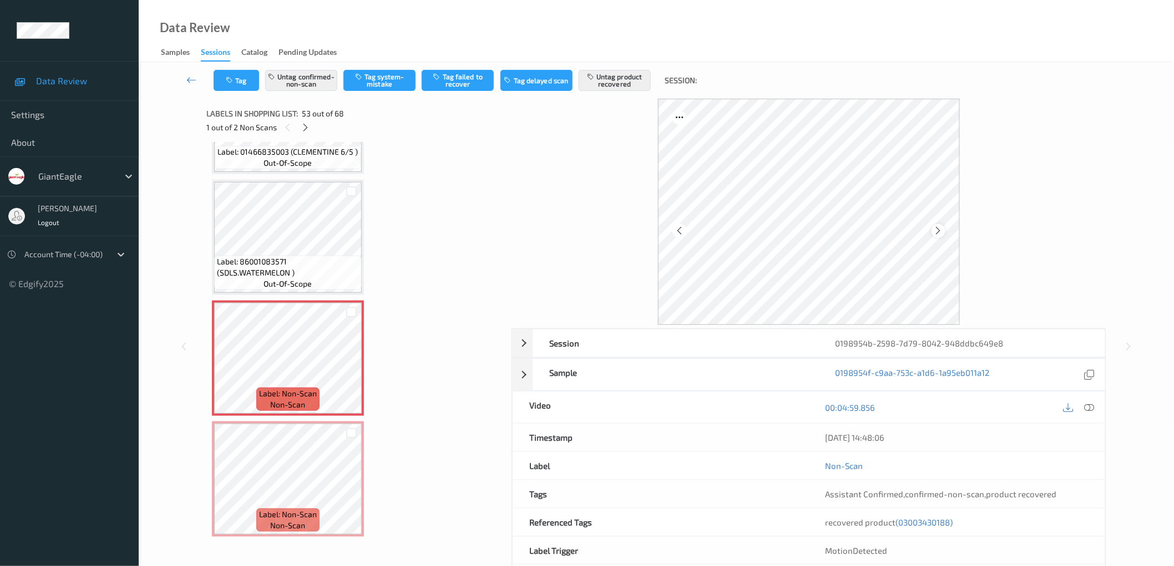
click at [939, 231] on icon at bounding box center [938, 231] width 9 height 10
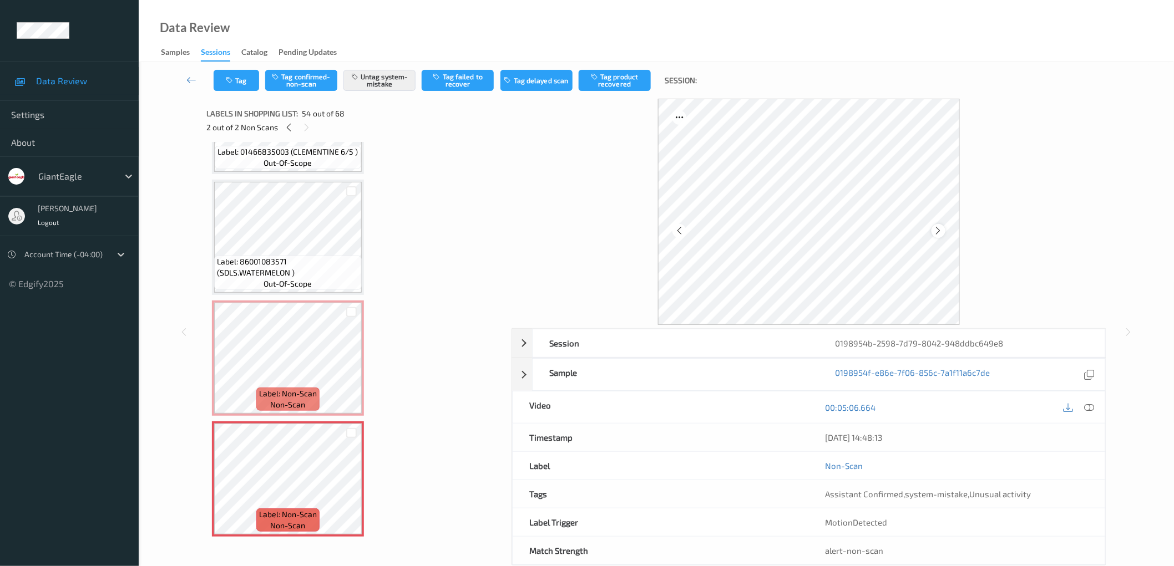
click at [940, 233] on icon at bounding box center [938, 231] width 9 height 10
click at [1032, 241] on div at bounding box center [809, 212] width 595 height 226
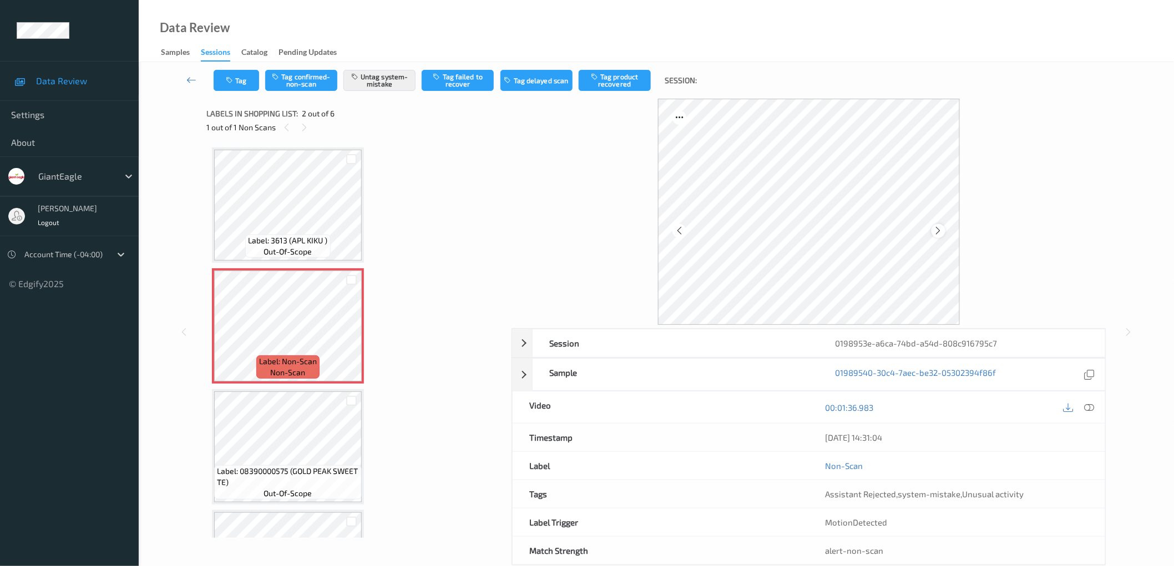
click at [938, 226] on icon at bounding box center [938, 231] width 9 height 10
click at [1027, 226] on div at bounding box center [809, 212] width 595 height 226
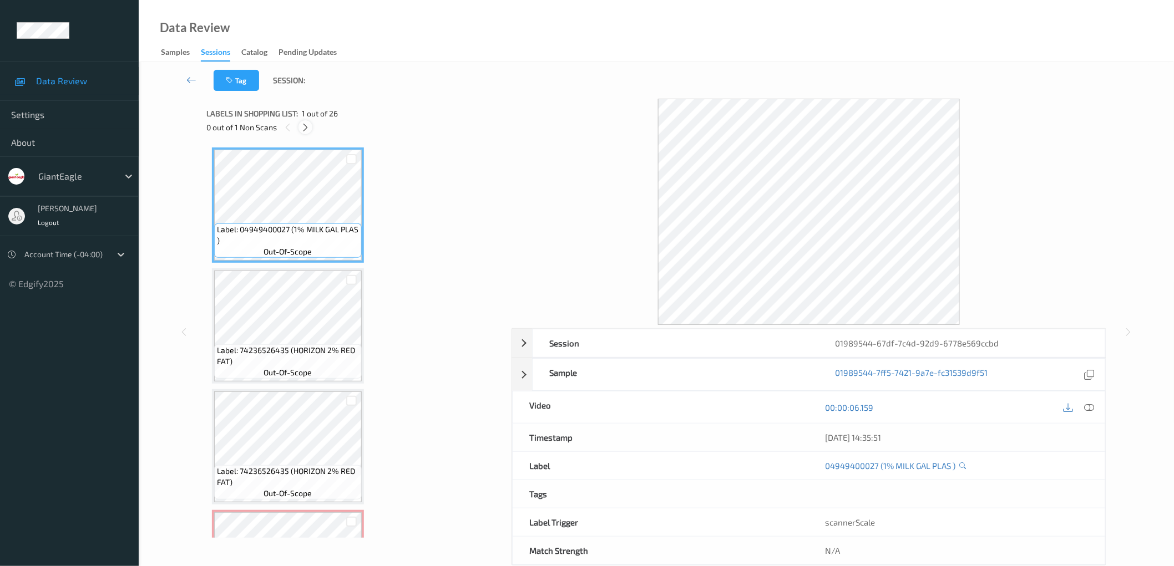
click at [305, 130] on icon at bounding box center [305, 128] width 9 height 10
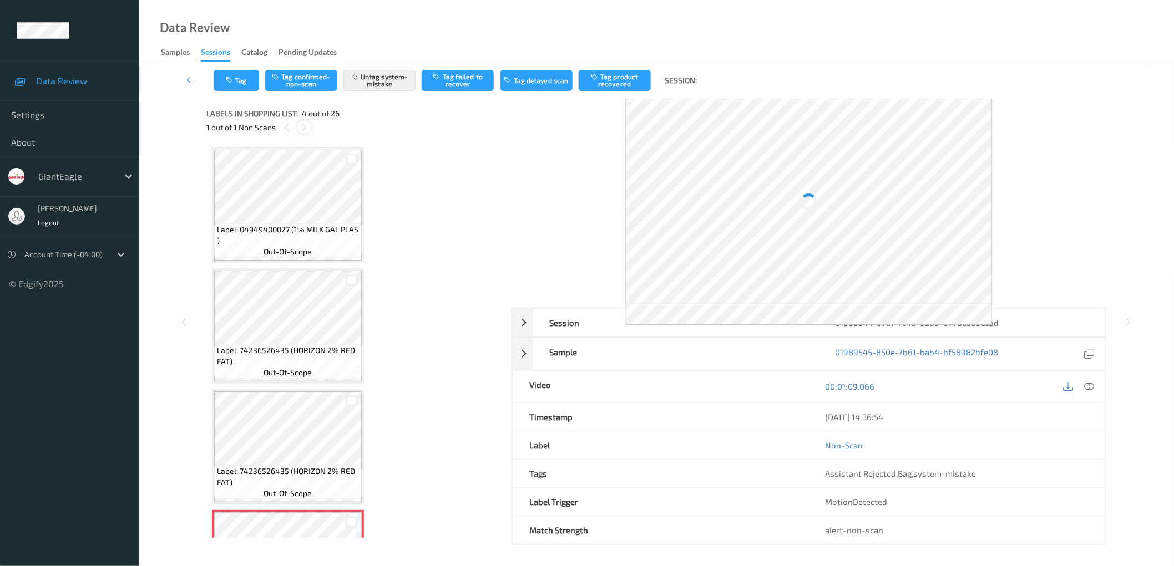
scroll to position [246, 0]
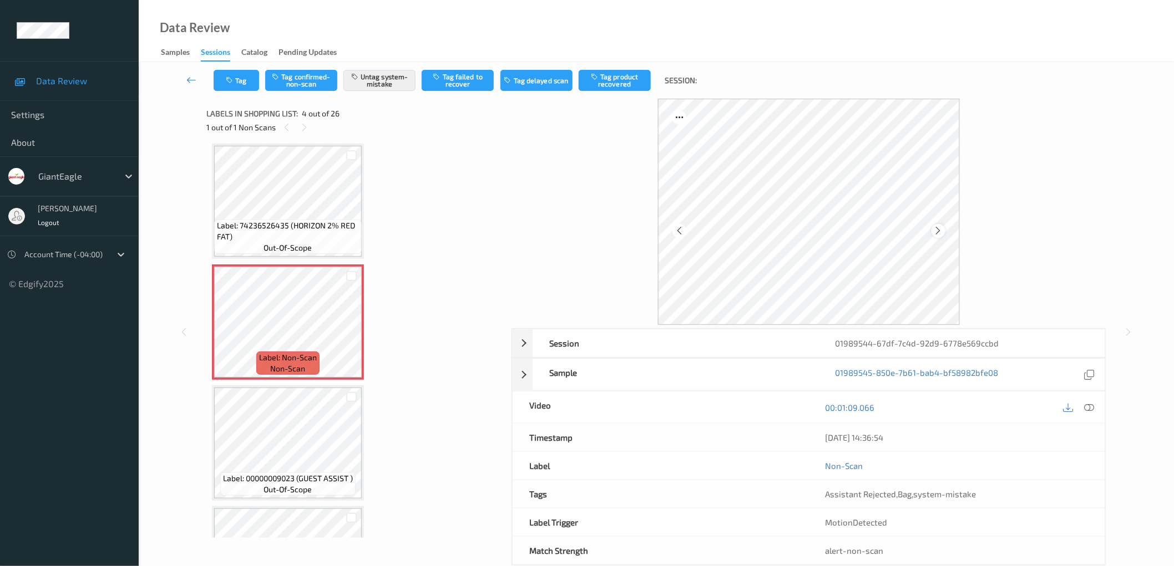
click at [939, 227] on icon at bounding box center [938, 231] width 9 height 10
click at [1043, 236] on div at bounding box center [809, 212] width 595 height 226
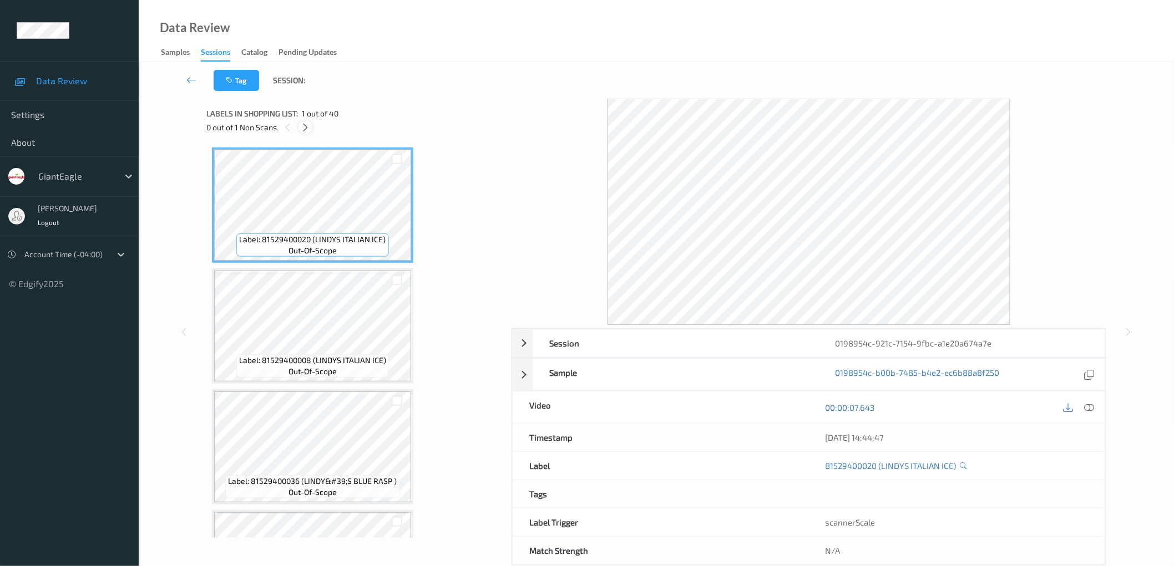
click at [302, 123] on icon at bounding box center [305, 128] width 9 height 10
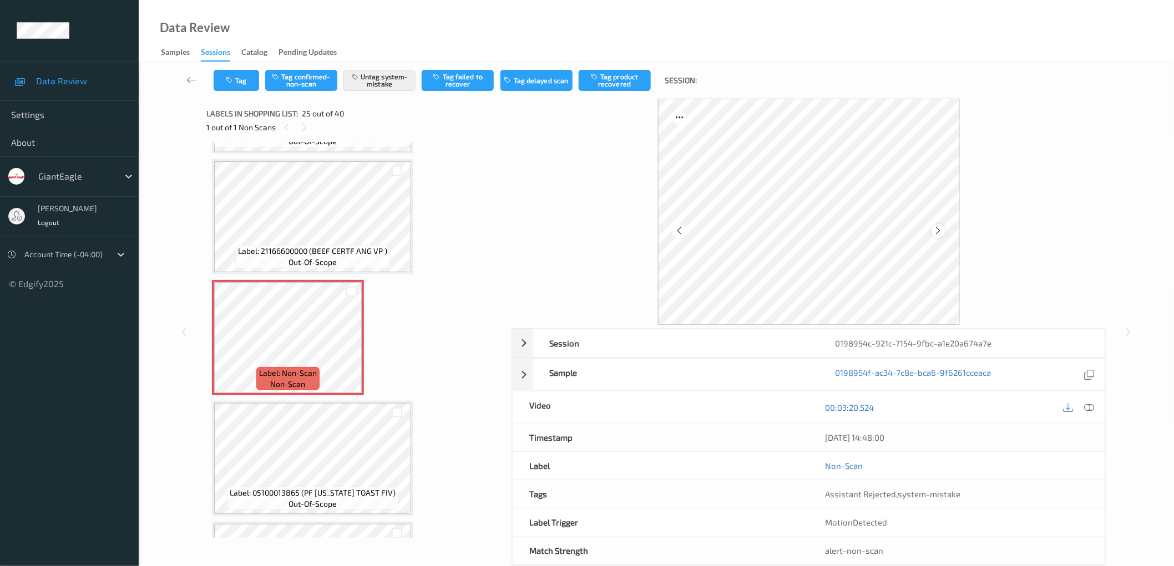
click at [936, 226] on icon at bounding box center [938, 231] width 9 height 10
click at [1016, 226] on div at bounding box center [809, 212] width 595 height 226
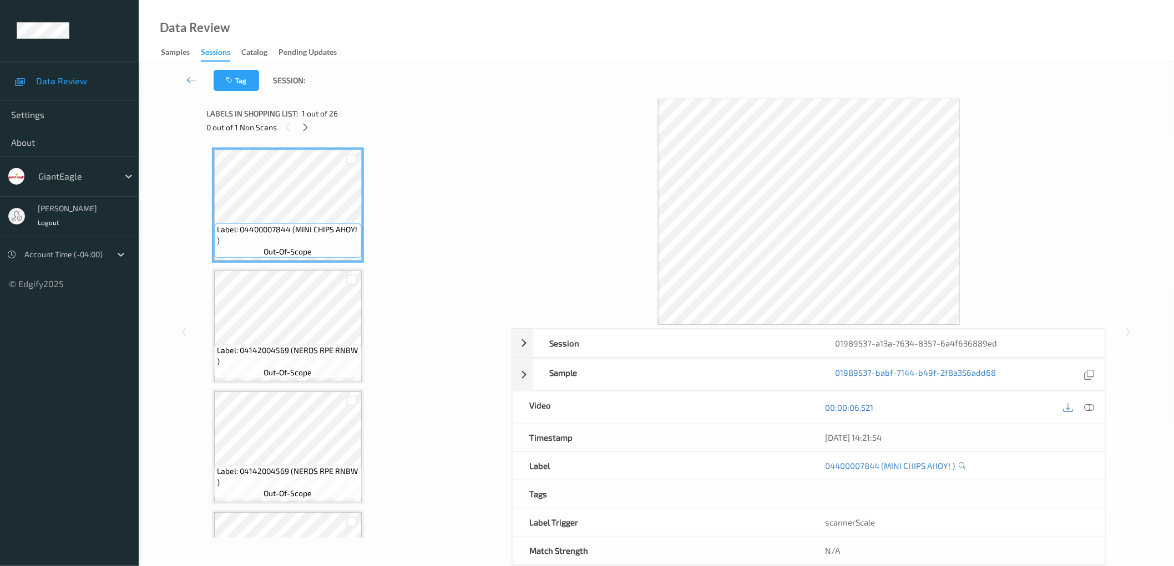
click at [296, 125] on div "0 out of 1 Non Scans" at bounding box center [354, 127] width 297 height 14
click at [310, 125] on icon at bounding box center [305, 128] width 9 height 10
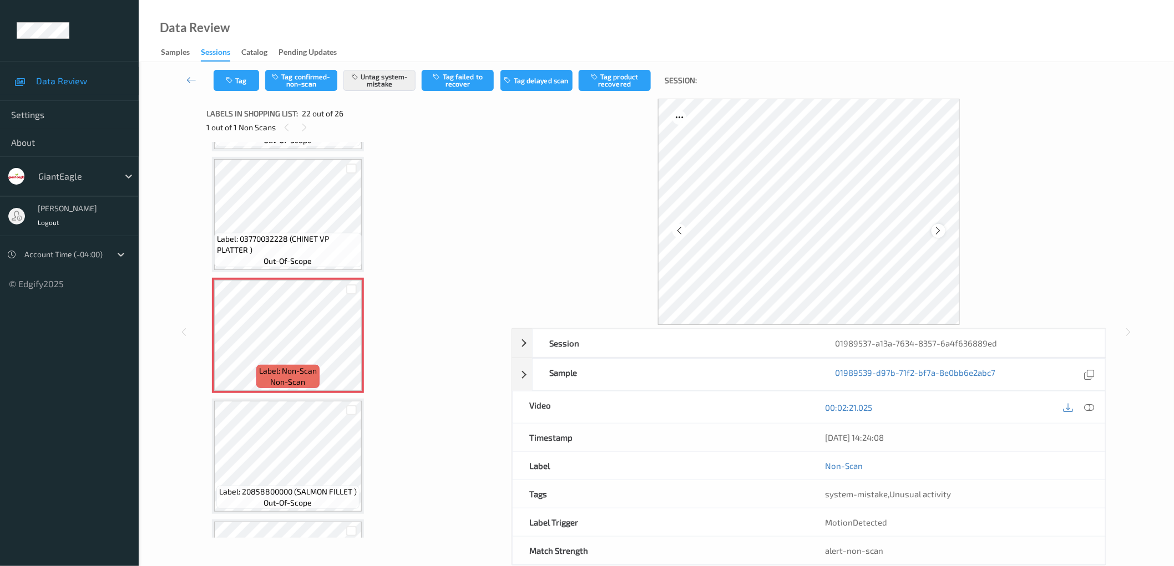
click at [937, 235] on icon at bounding box center [938, 231] width 9 height 10
click at [1010, 226] on div at bounding box center [809, 212] width 595 height 226
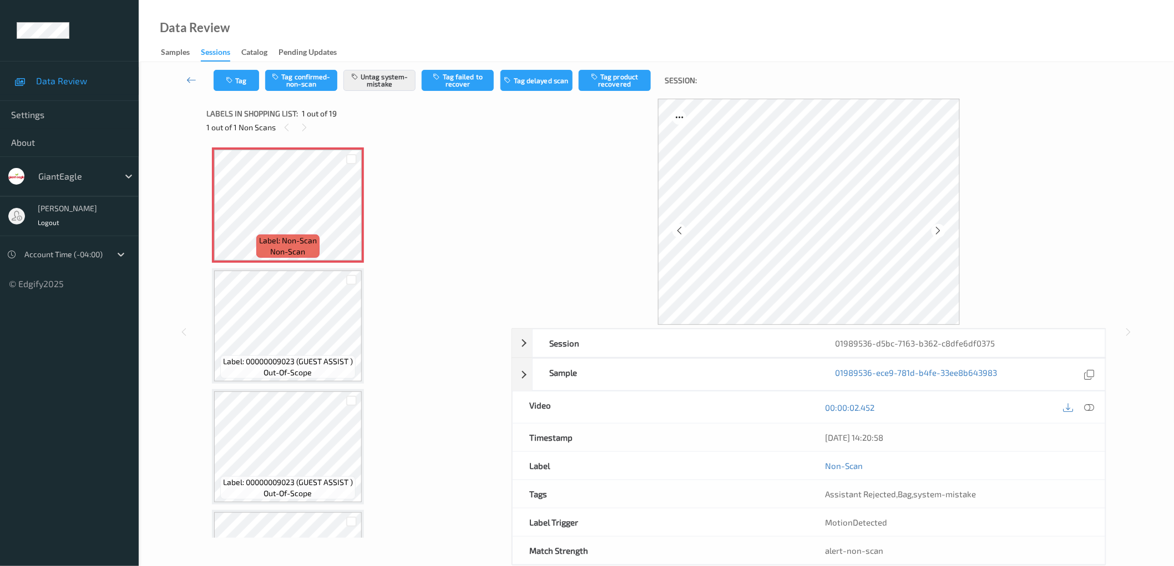
click at [1030, 209] on div at bounding box center [809, 212] width 595 height 226
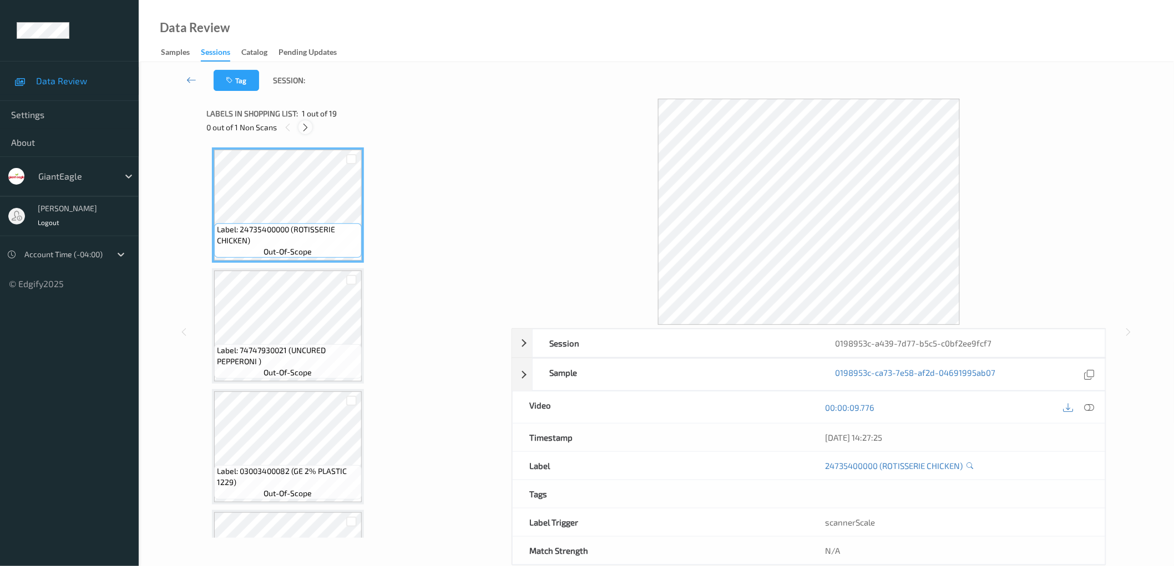
click at [304, 126] on icon at bounding box center [305, 128] width 9 height 10
click at [306, 125] on icon at bounding box center [305, 128] width 9 height 10
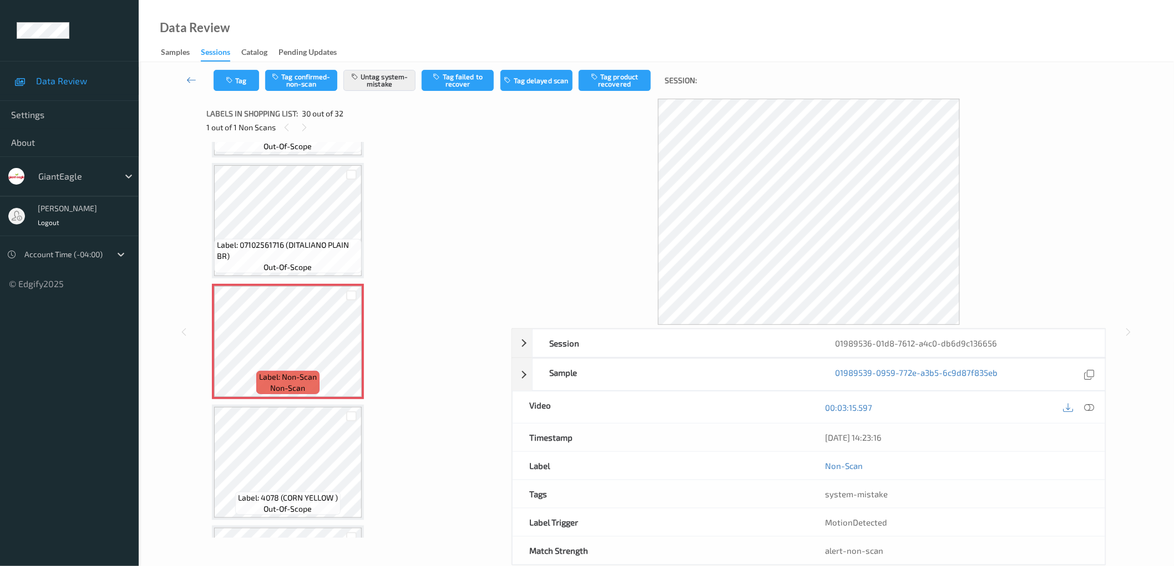
click at [1093, 225] on div at bounding box center [809, 212] width 595 height 226
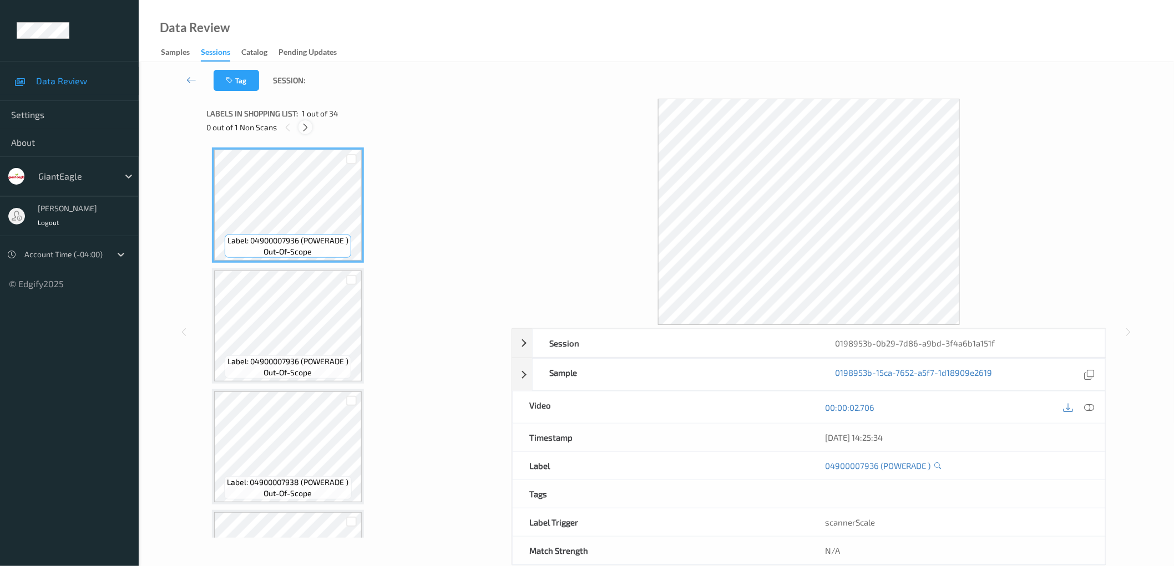
click at [303, 126] on icon at bounding box center [305, 128] width 9 height 10
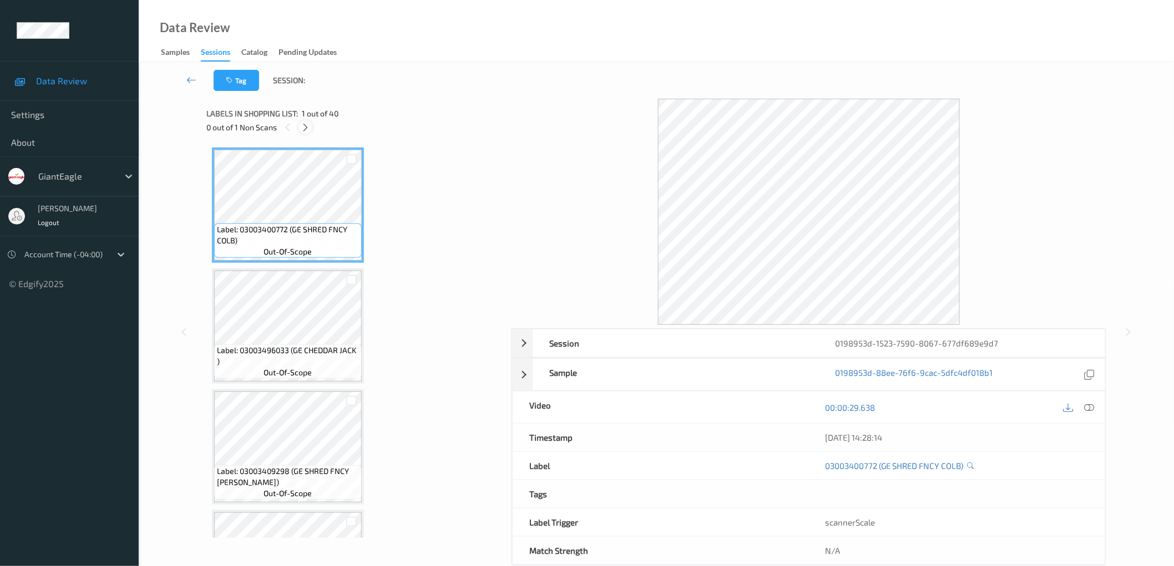
click at [305, 133] on div at bounding box center [305, 127] width 14 height 14
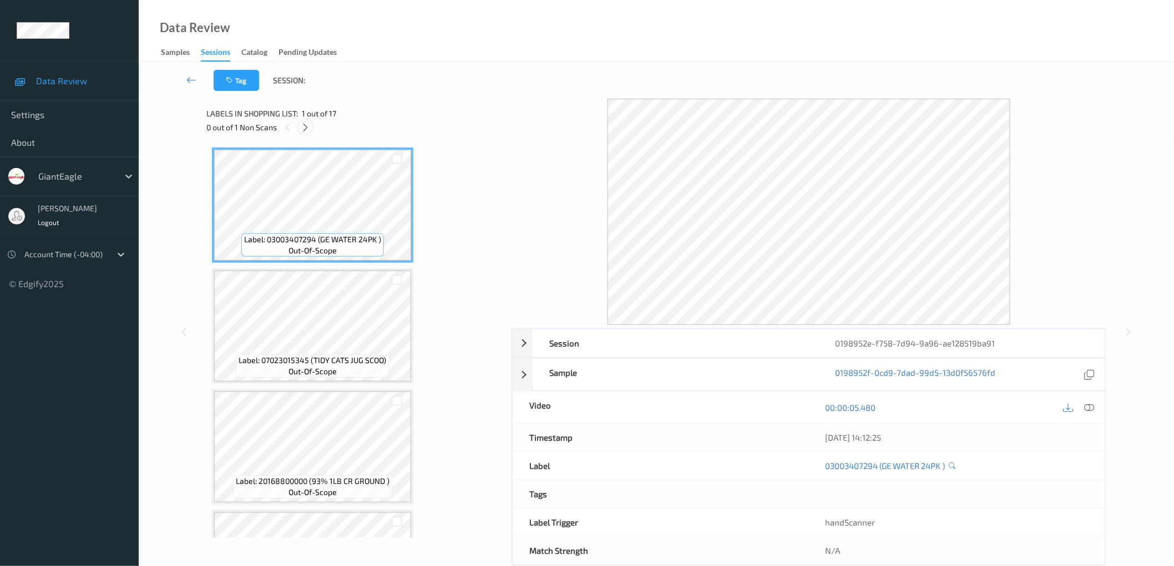
click at [303, 125] on icon at bounding box center [305, 128] width 9 height 10
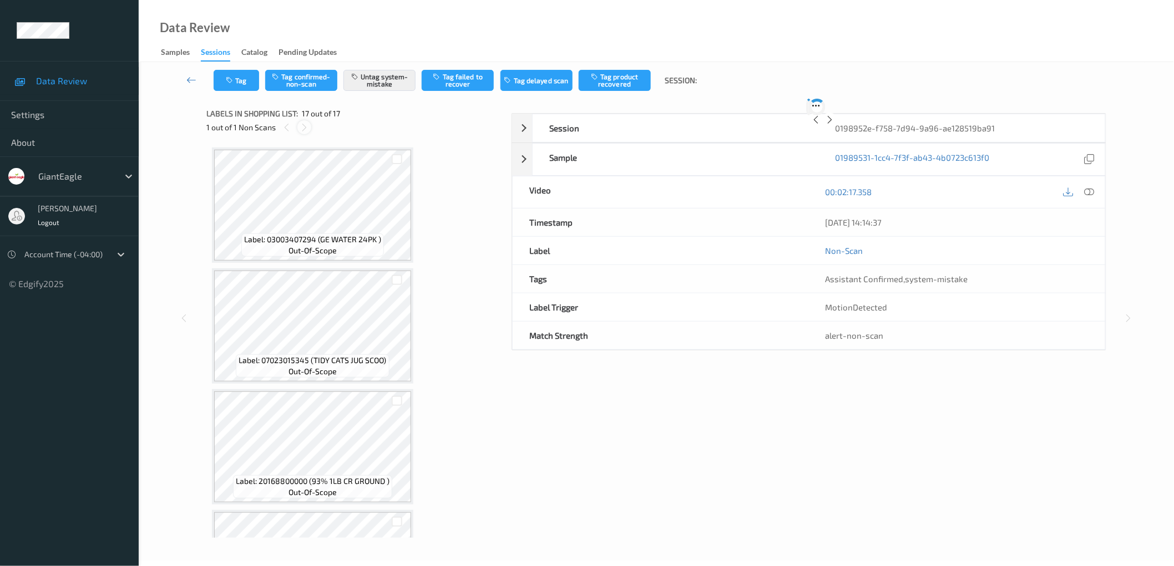
scroll to position [1652, 0]
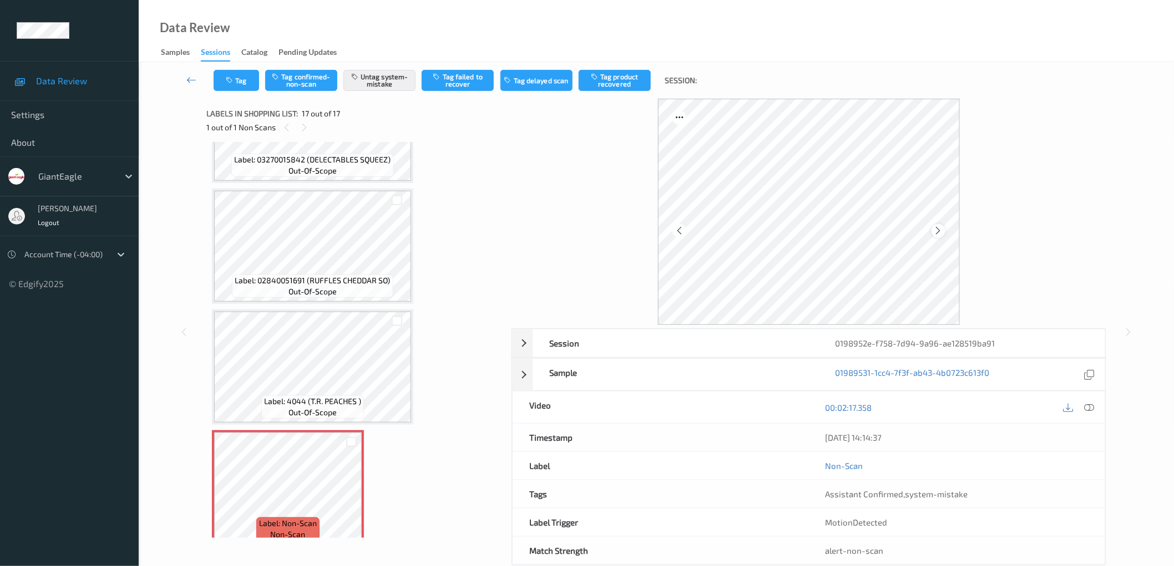
click at [935, 228] on icon at bounding box center [938, 231] width 9 height 10
click at [1061, 225] on div at bounding box center [809, 212] width 595 height 226
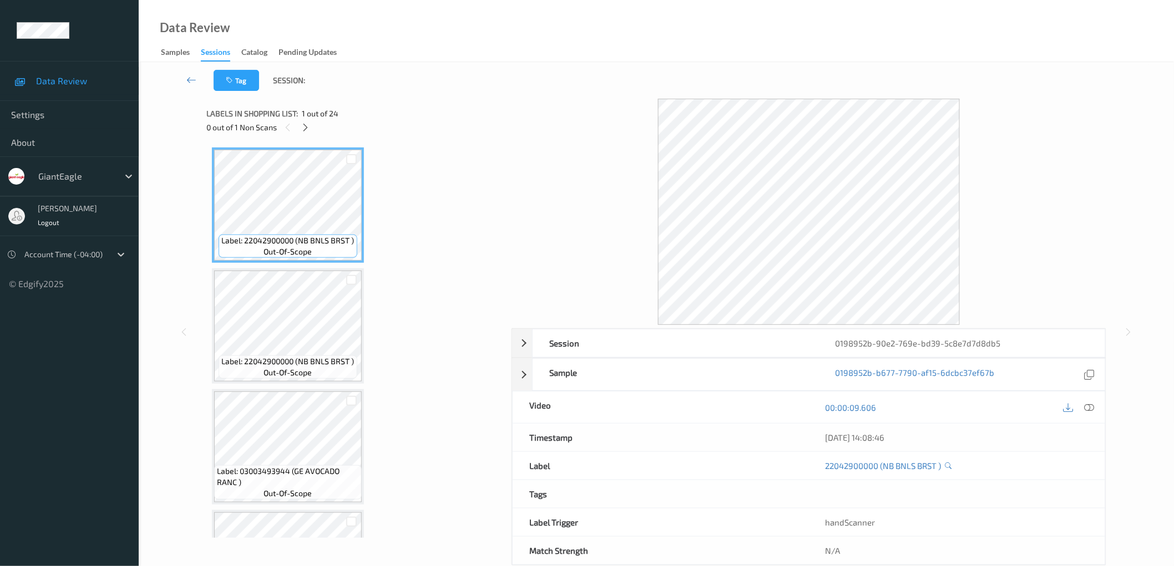
click at [303, 129] on icon at bounding box center [305, 128] width 9 height 10
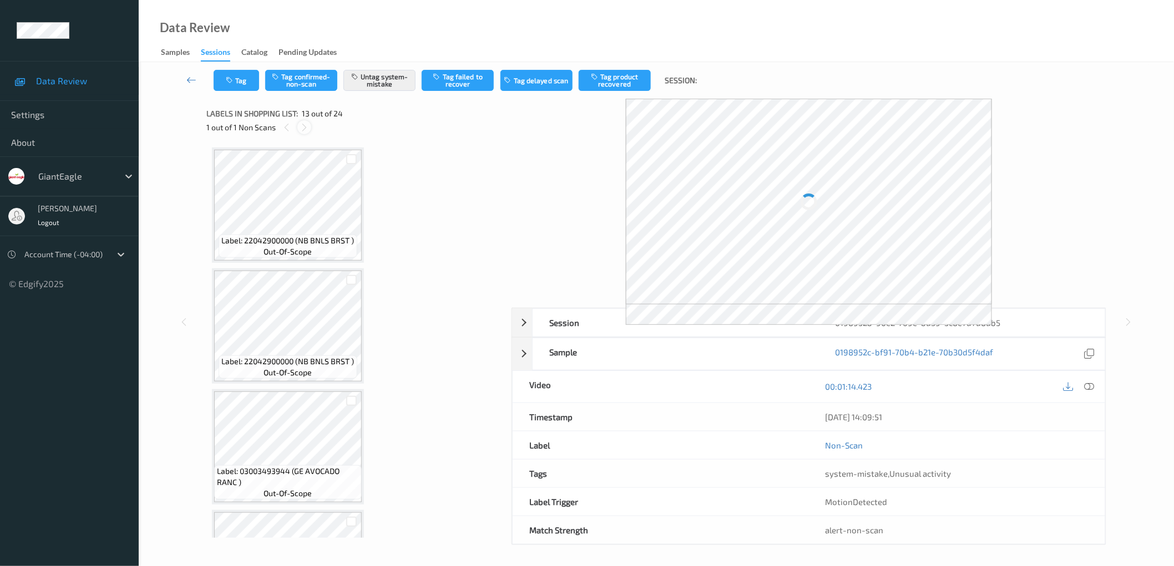
scroll to position [1328, 0]
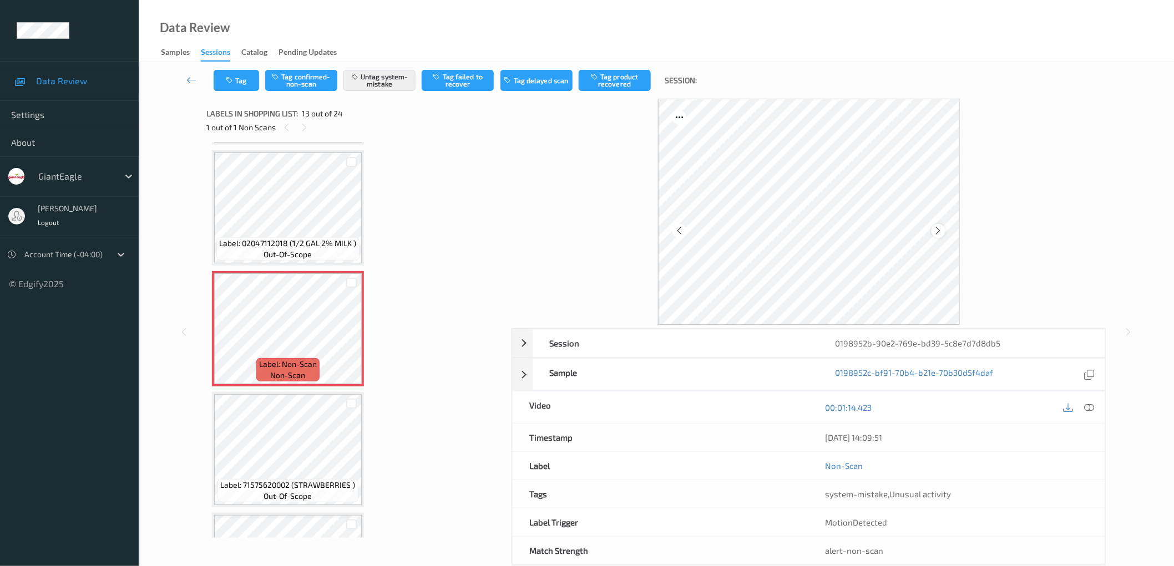
click at [938, 231] on icon at bounding box center [938, 231] width 9 height 10
click at [1057, 230] on div at bounding box center [809, 212] width 595 height 226
